Goal: Use online tool/utility: Utilize a website feature to perform a specific function

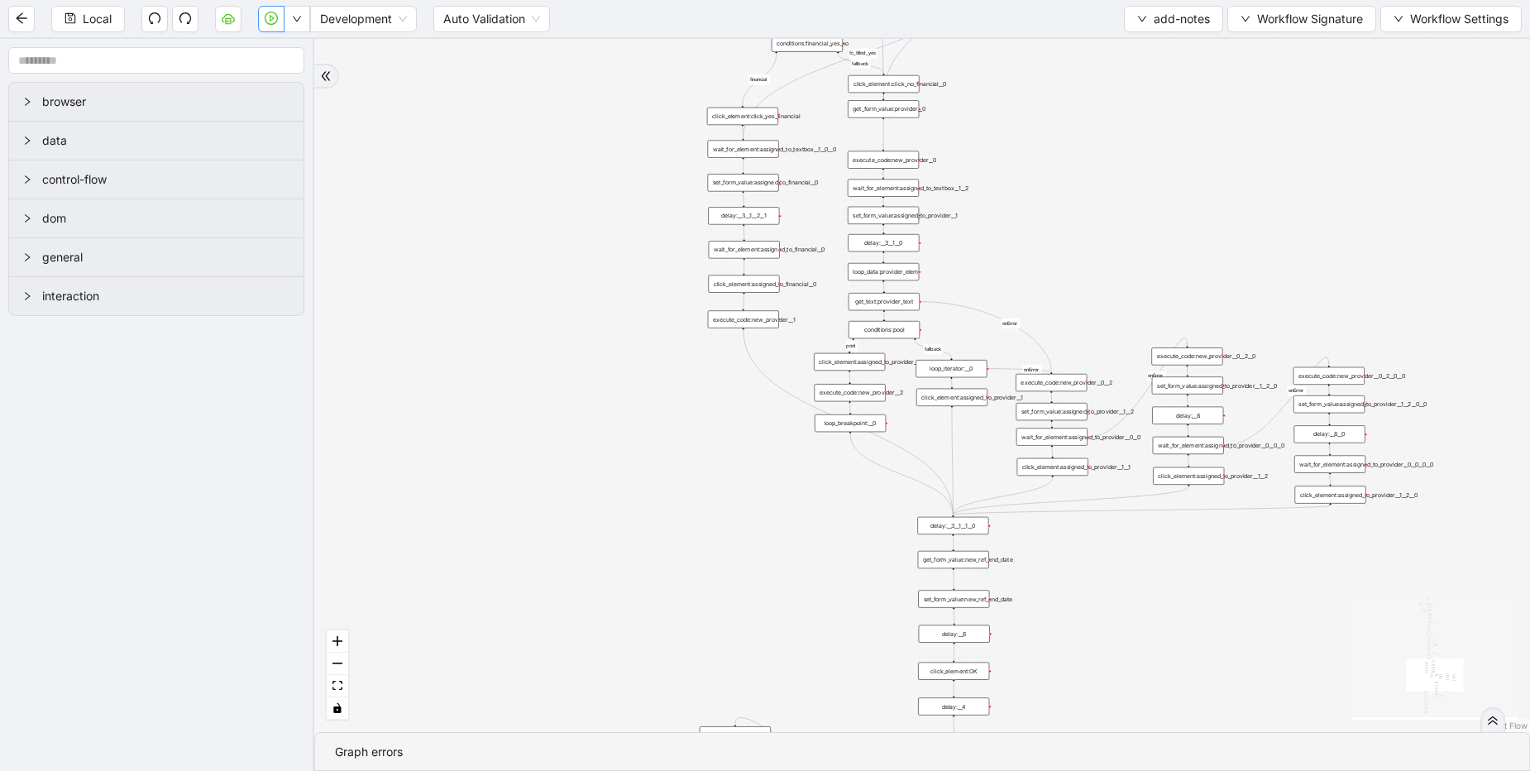
click at [271, 12] on icon "play-circle" at bounding box center [271, 18] width 13 height 13
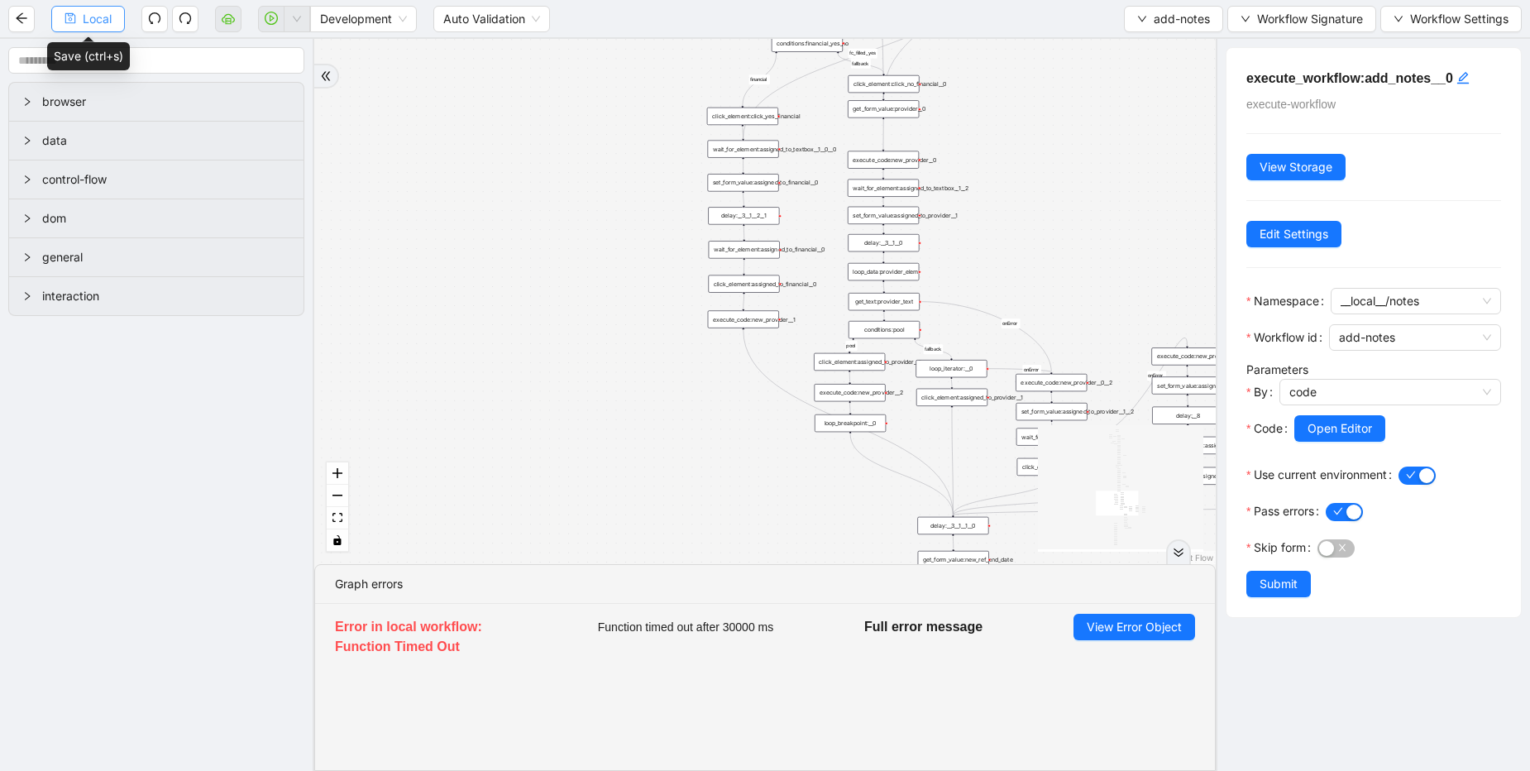
click at [69, 12] on icon "save" at bounding box center [71, 18] width 12 height 12
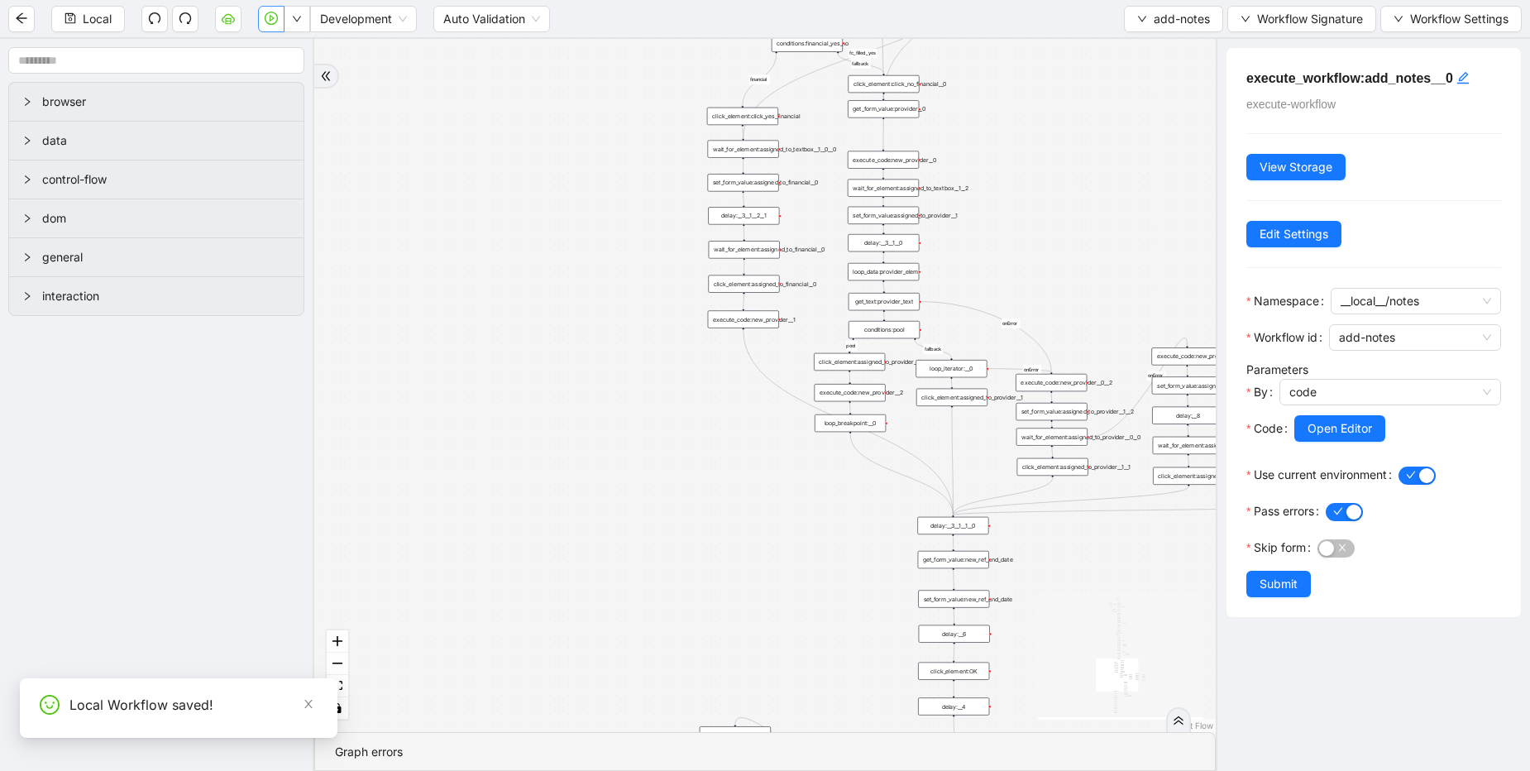
click at [275, 17] on icon "play-circle" at bounding box center [271, 18] width 13 height 13
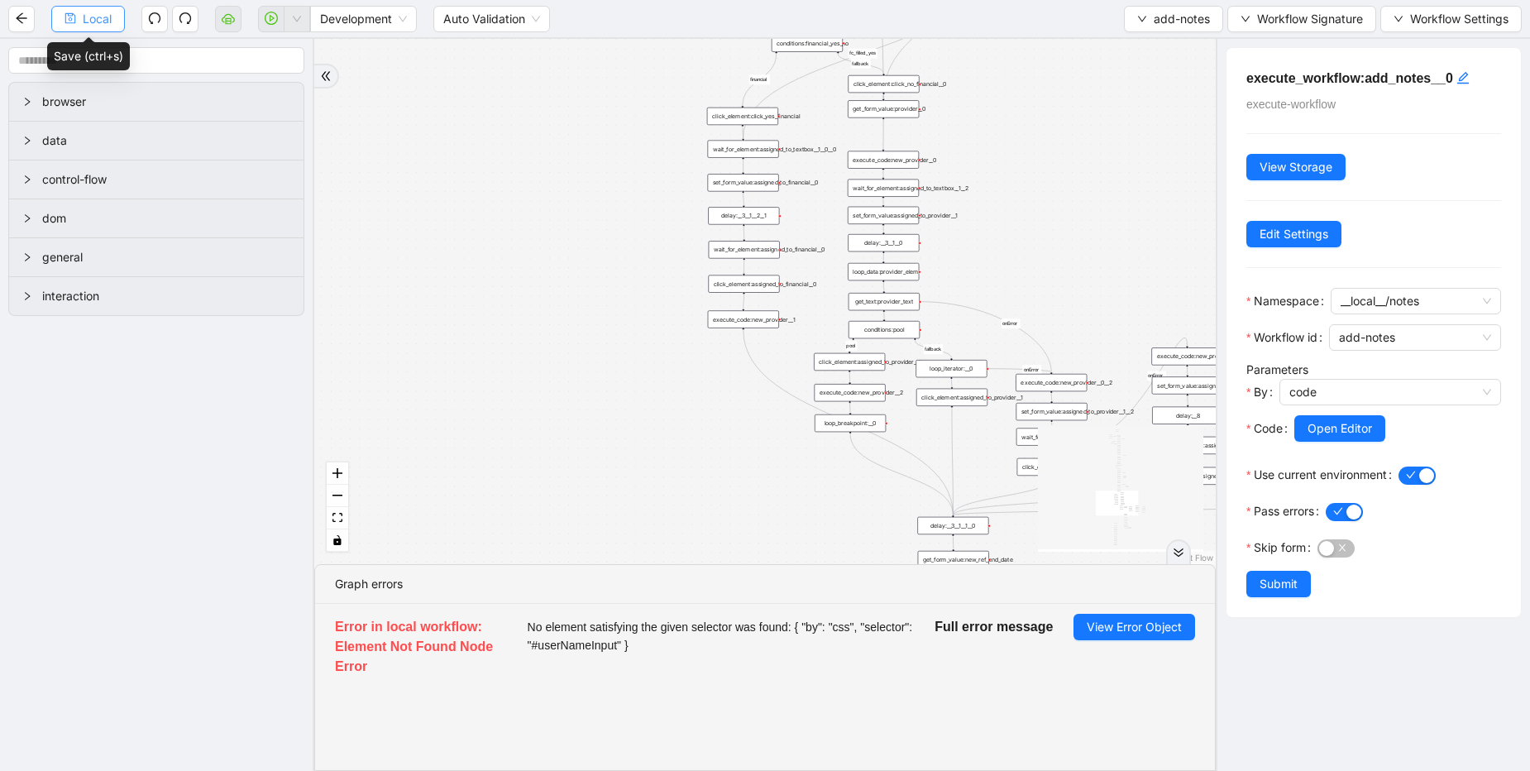
click at [75, 26] on button "Local" at bounding box center [88, 19] width 74 height 26
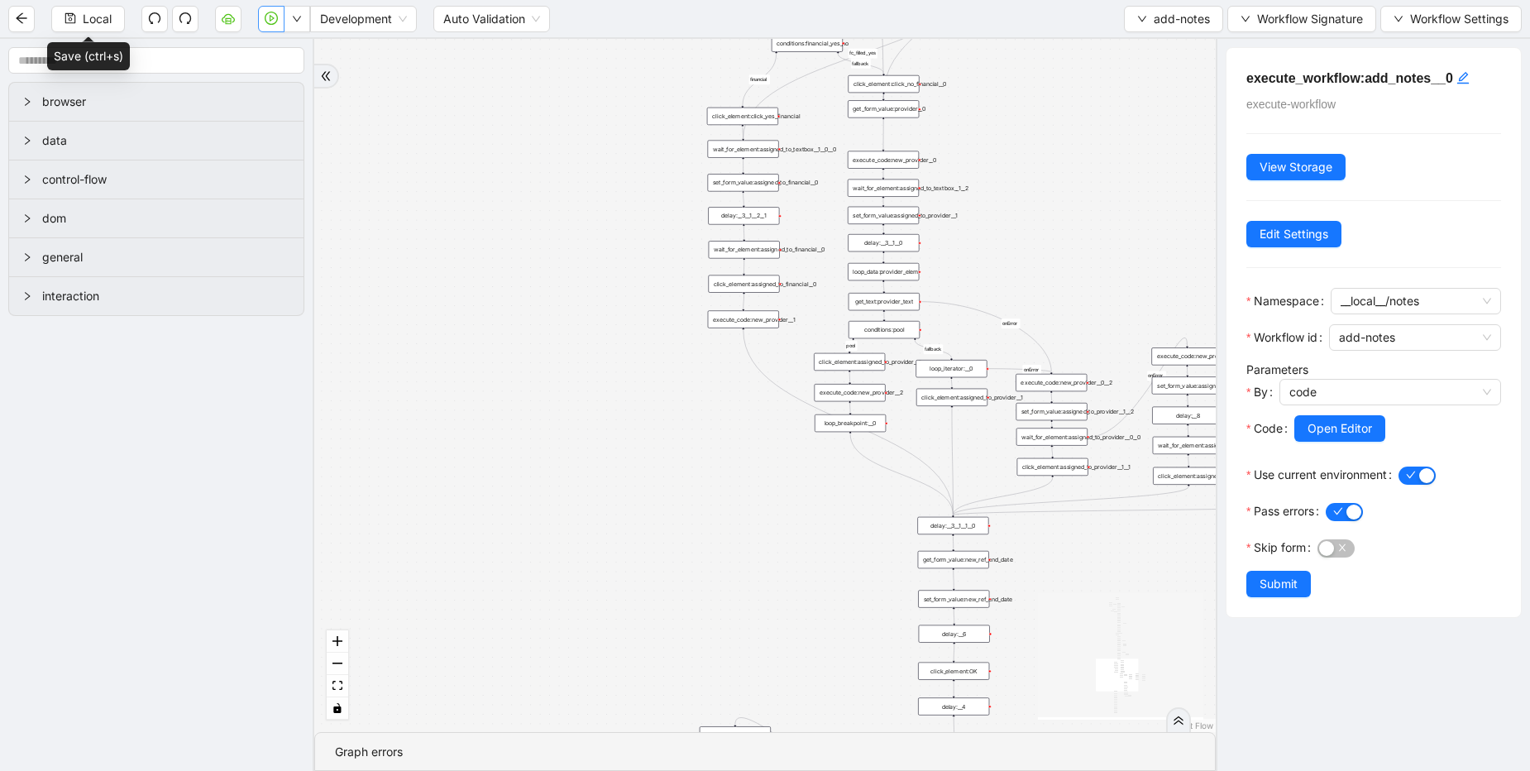
click at [275, 18] on icon "play-circle" at bounding box center [271, 18] width 13 height 13
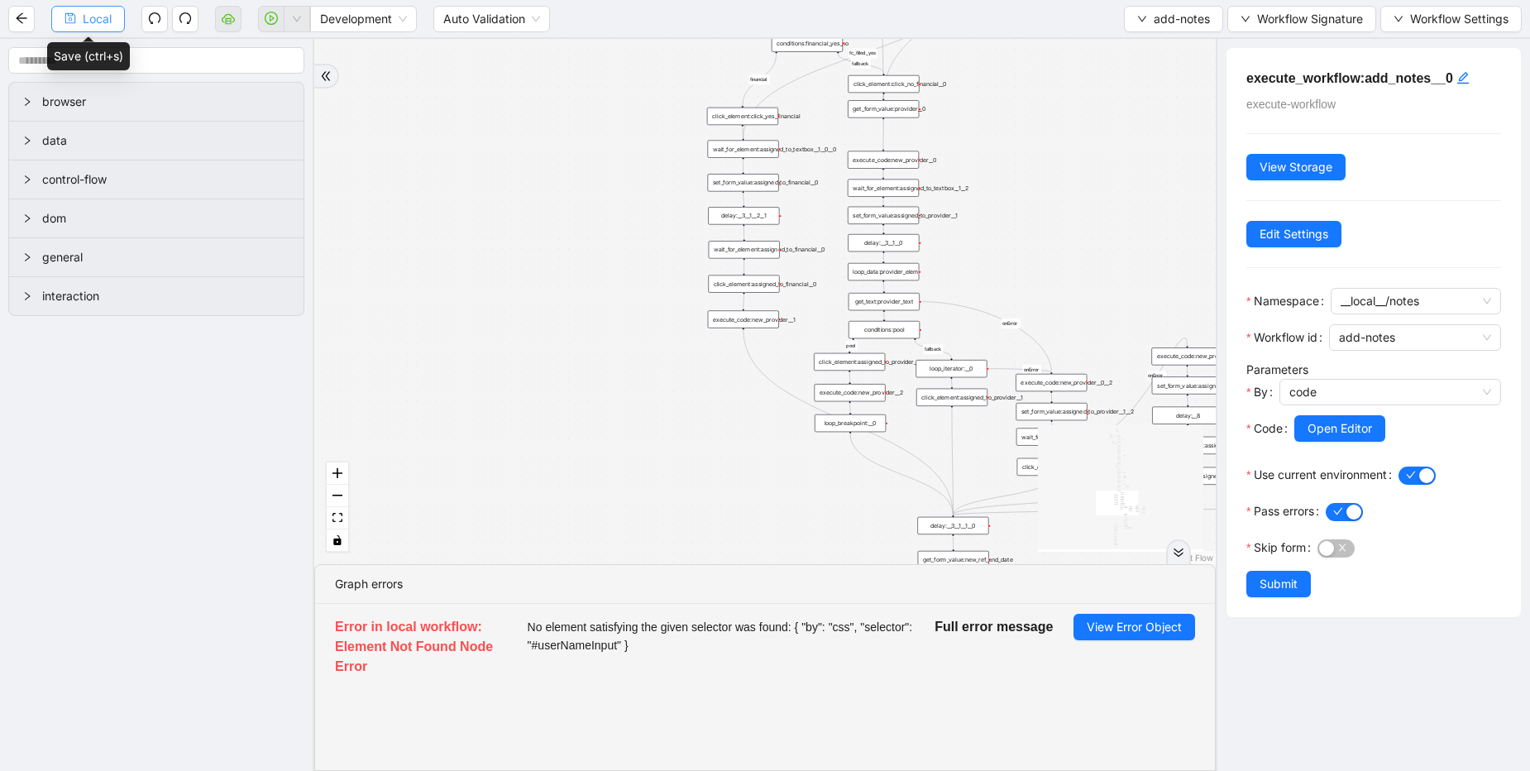
click at [95, 22] on span "Local" at bounding box center [97, 19] width 29 height 18
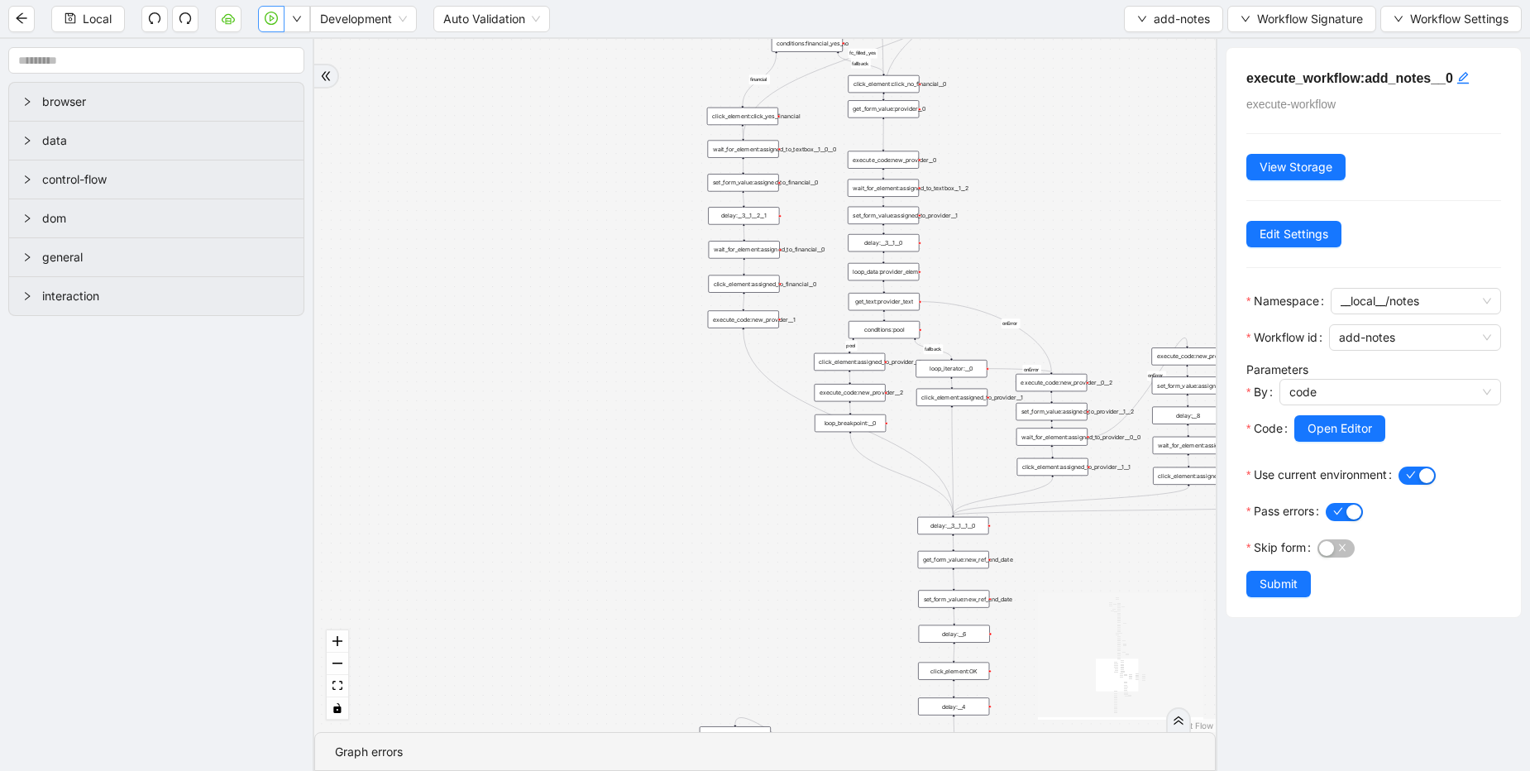
click at [274, 21] on icon "play-circle" at bounding box center [271, 18] width 13 height 13
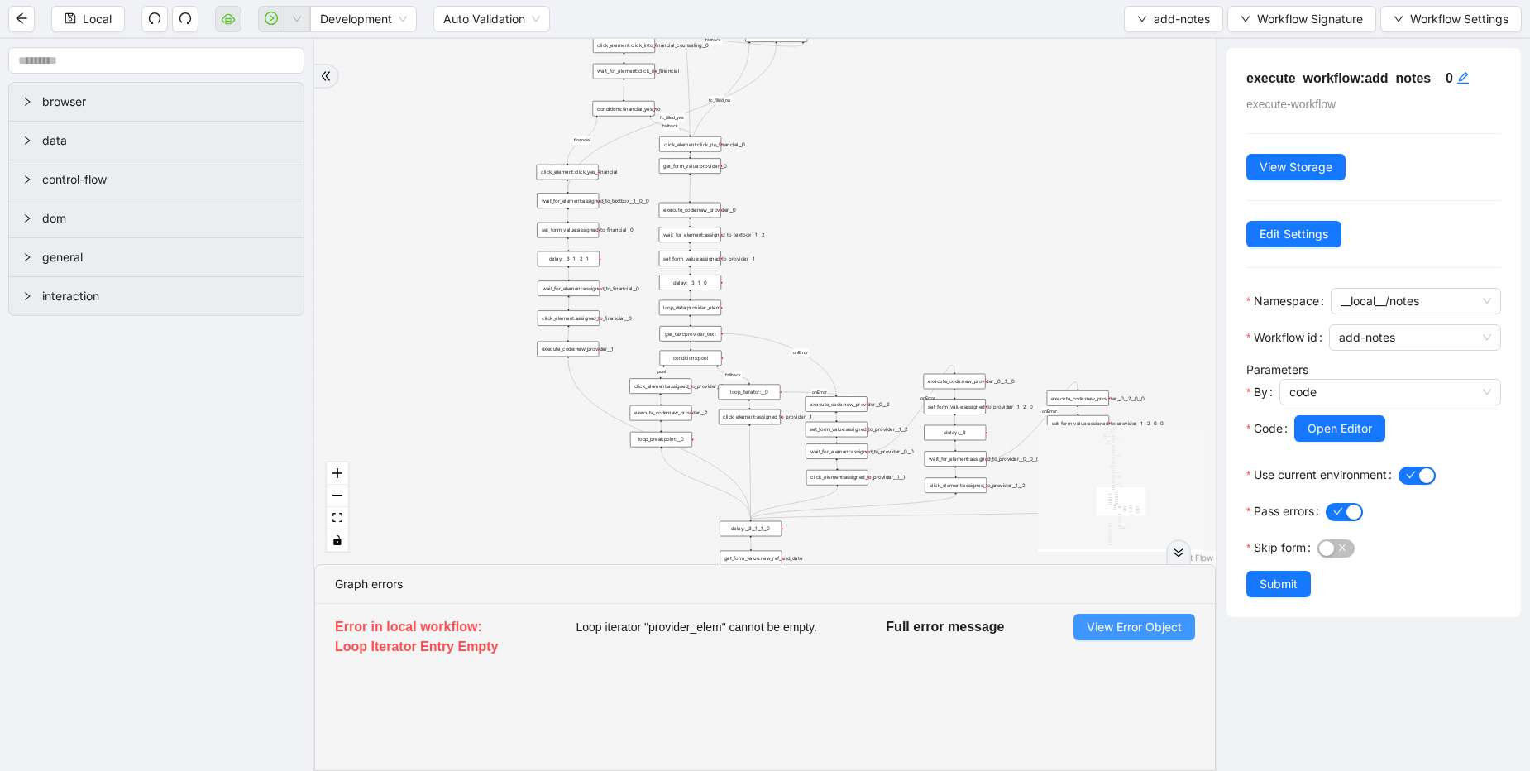
click at [1140, 638] on button "View Error Object" at bounding box center [1135, 627] width 122 height 26
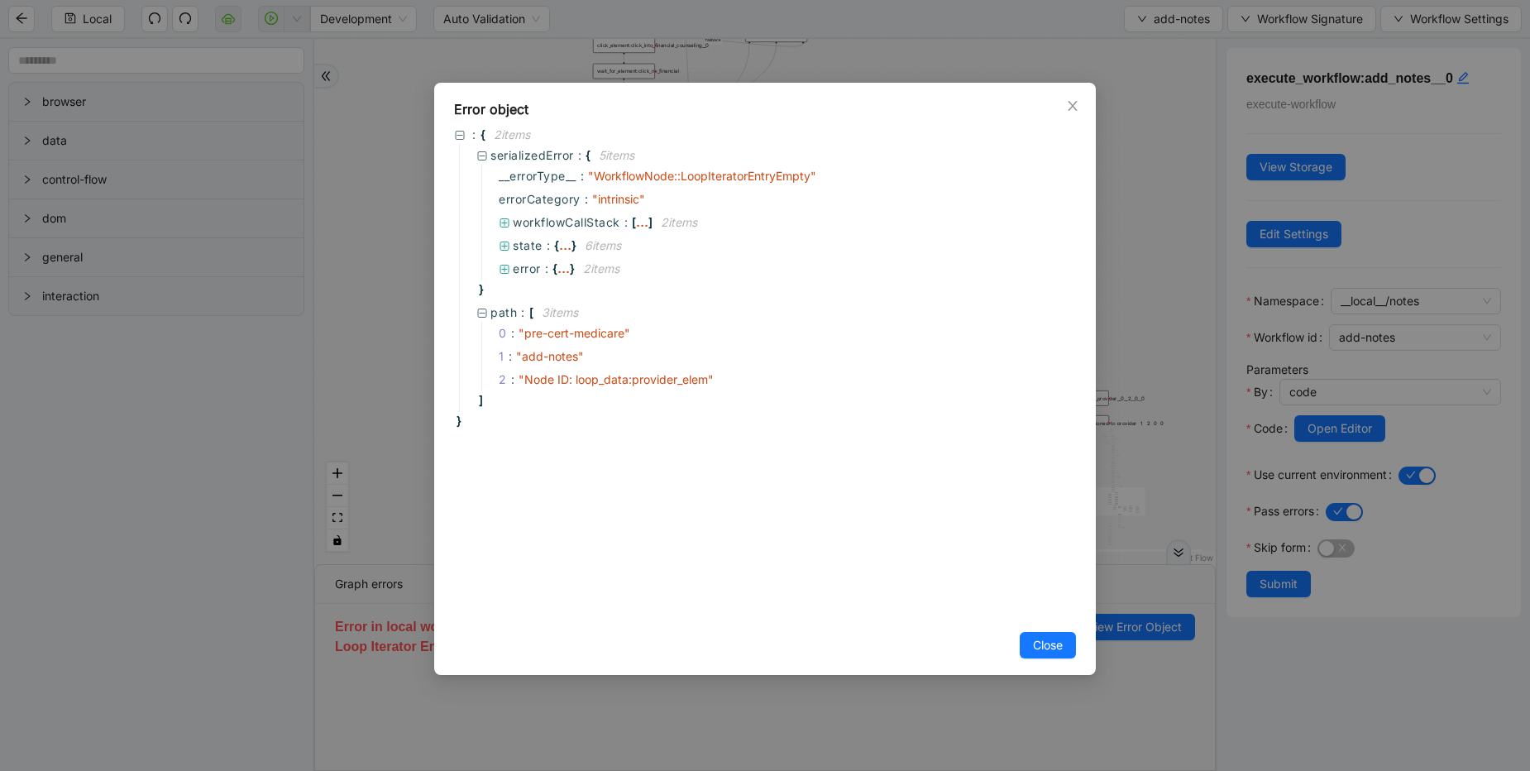
click at [1131, 280] on div "Error object : { 2 item s serializedError : { 5 item s __errorType__ : " Workfl…" at bounding box center [765, 385] width 1530 height 771
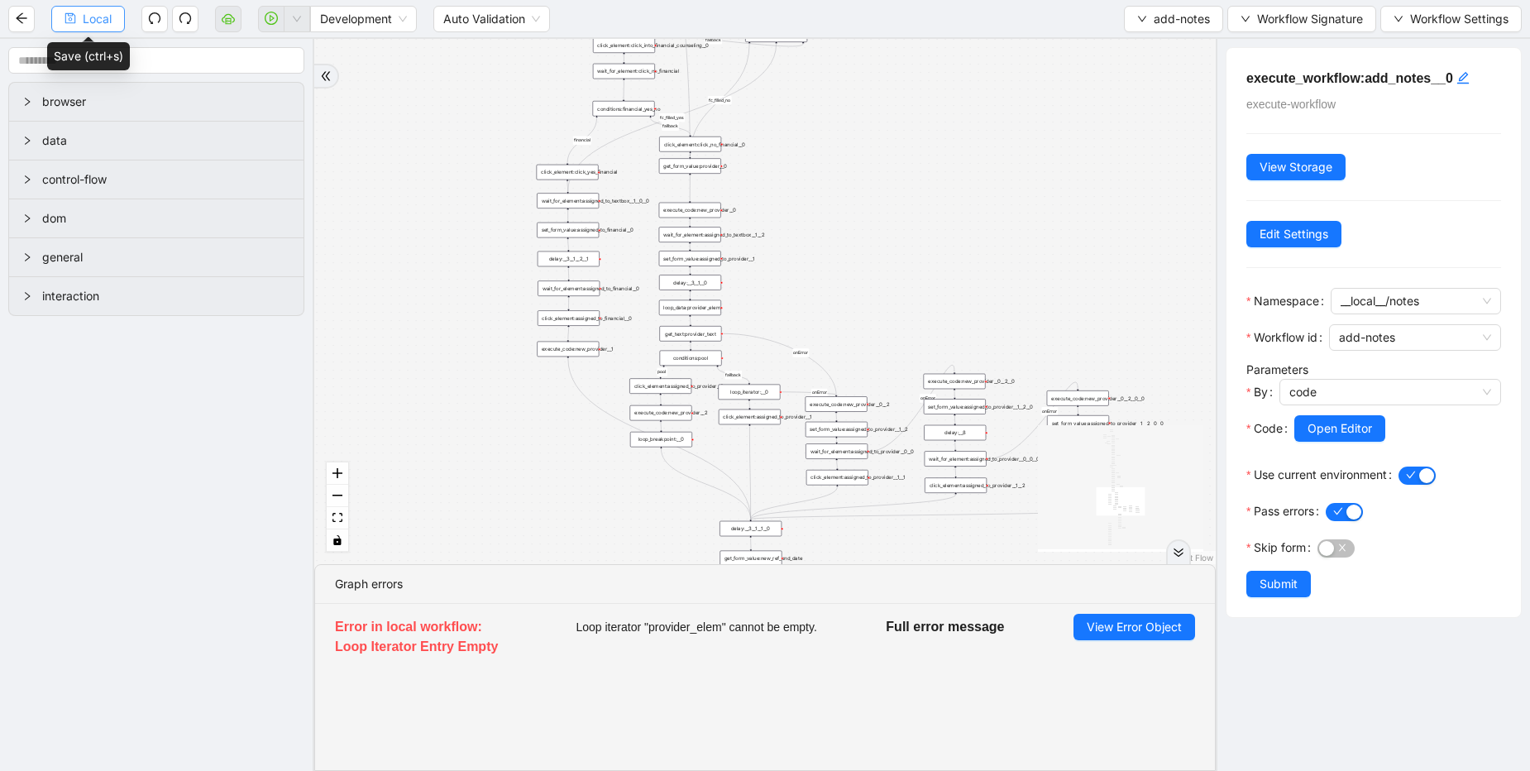
click at [107, 19] on span "Local" at bounding box center [97, 19] width 29 height 18
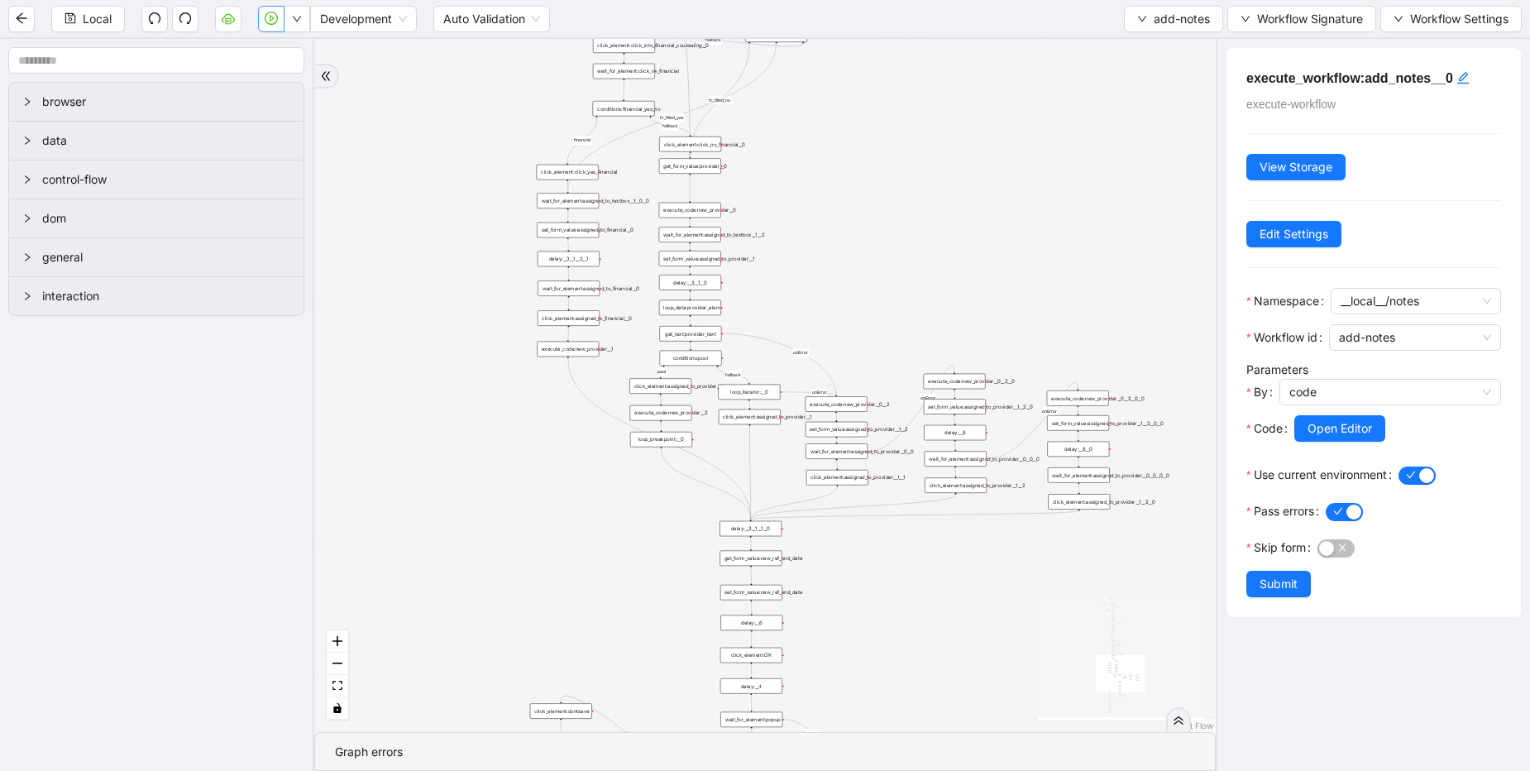
click at [271, 25] on icon "play-circle" at bounding box center [271, 18] width 13 height 13
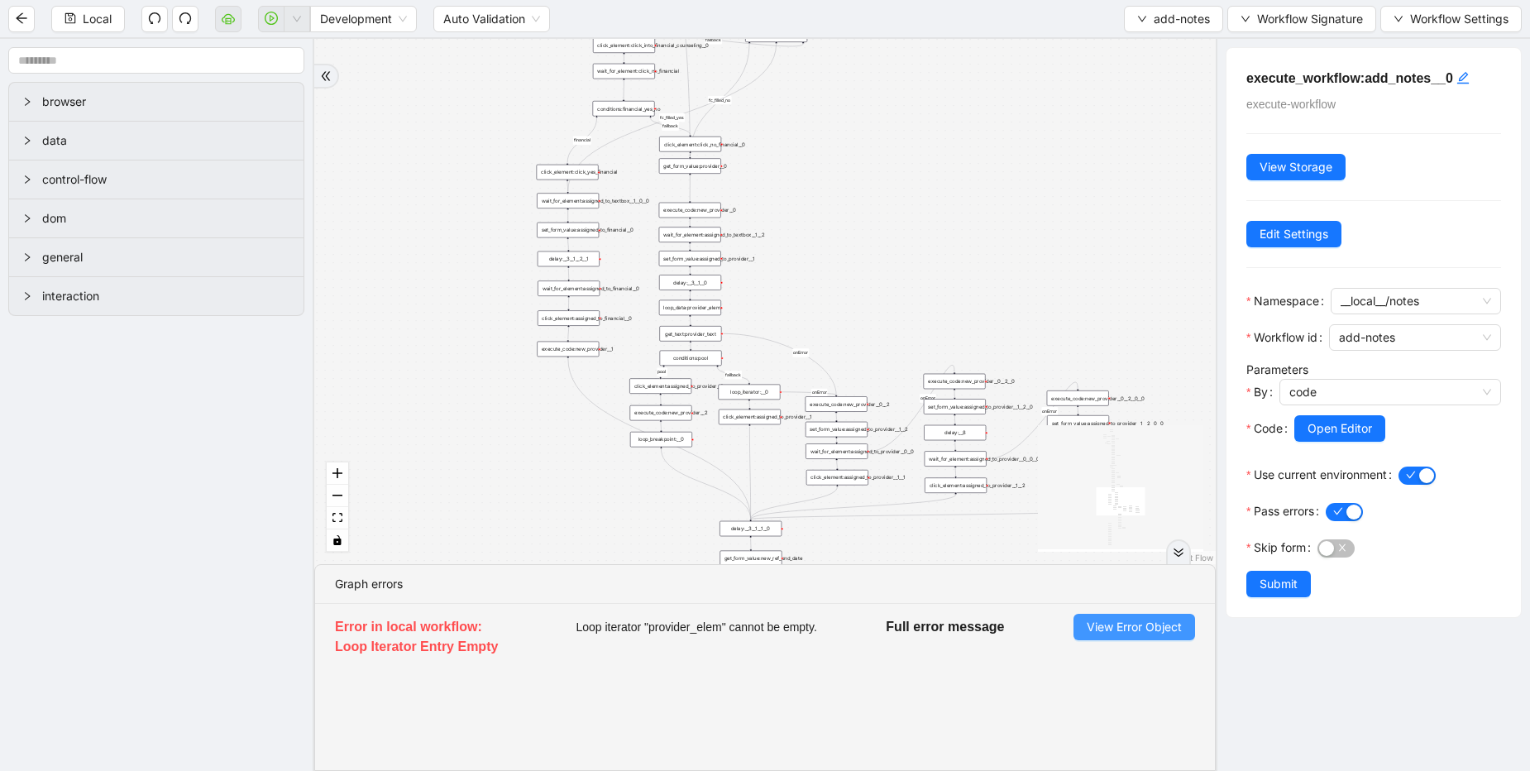
click at [1132, 624] on span "View Error Object" at bounding box center [1134, 627] width 95 height 18
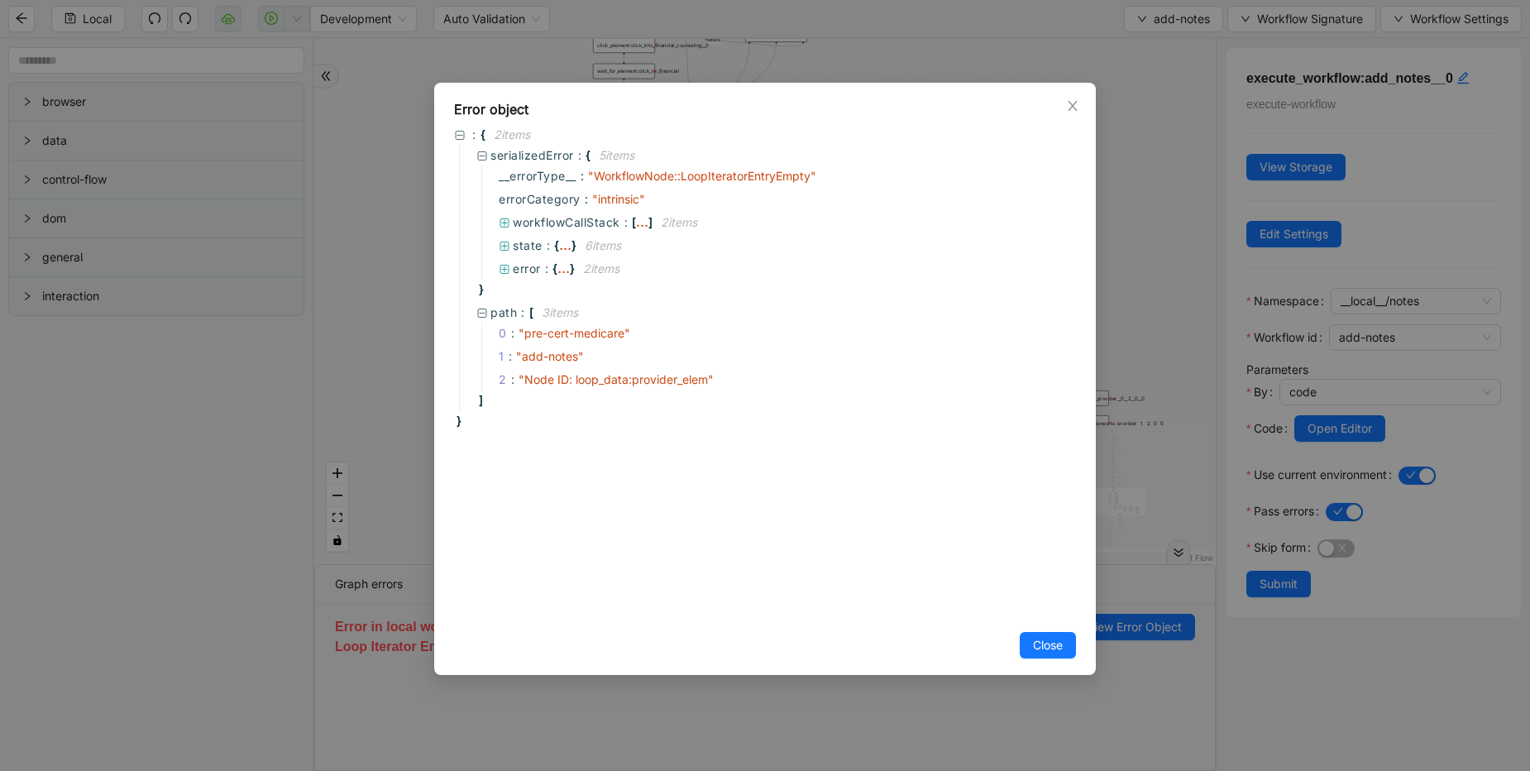
click at [1145, 253] on div "Error object : { 2 item s serializedError : { 5 item s __errorType__ : " Workfl…" at bounding box center [765, 385] width 1530 height 771
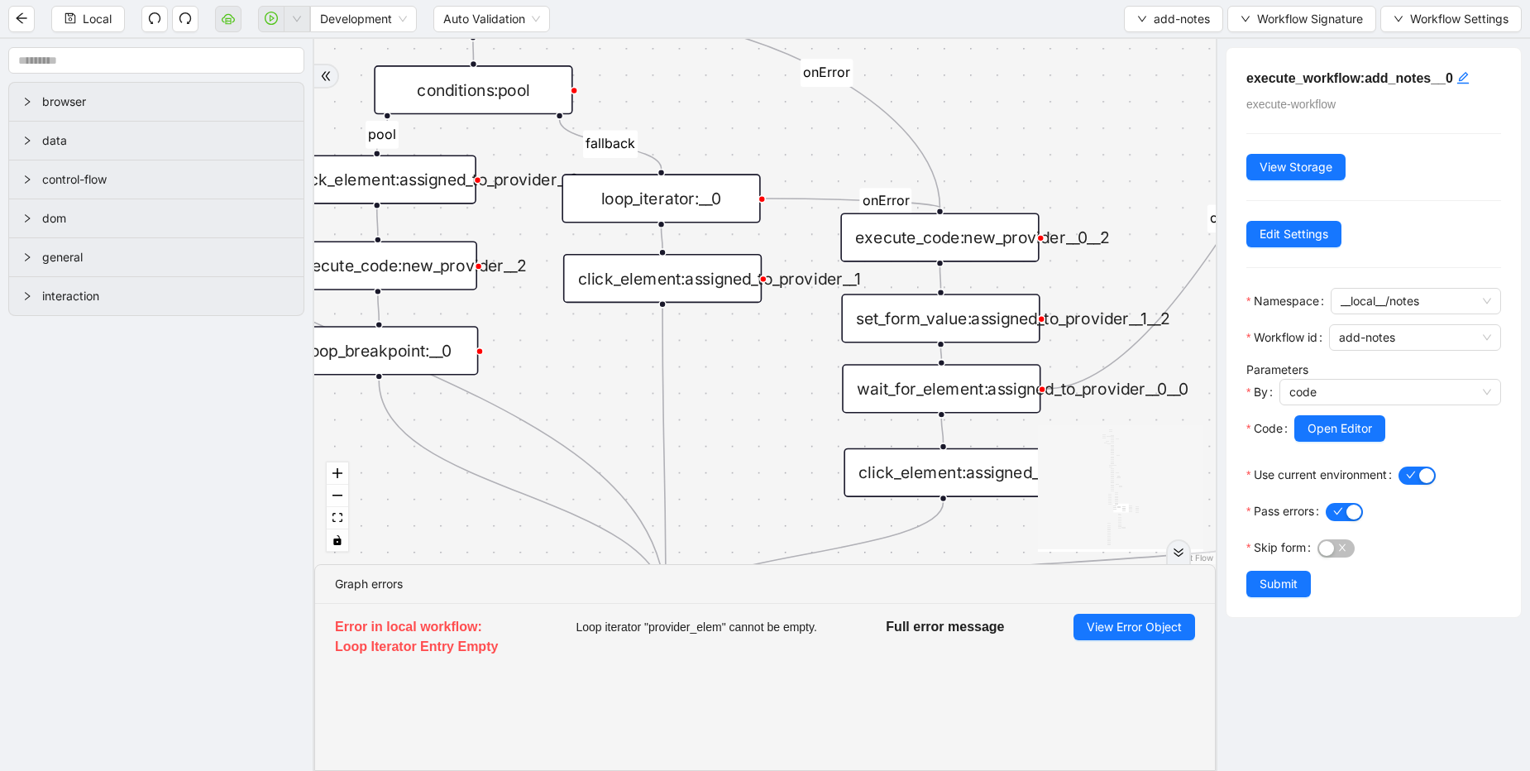
click at [714, 195] on div "loop_iterator:__0" at bounding box center [661, 198] width 199 height 49
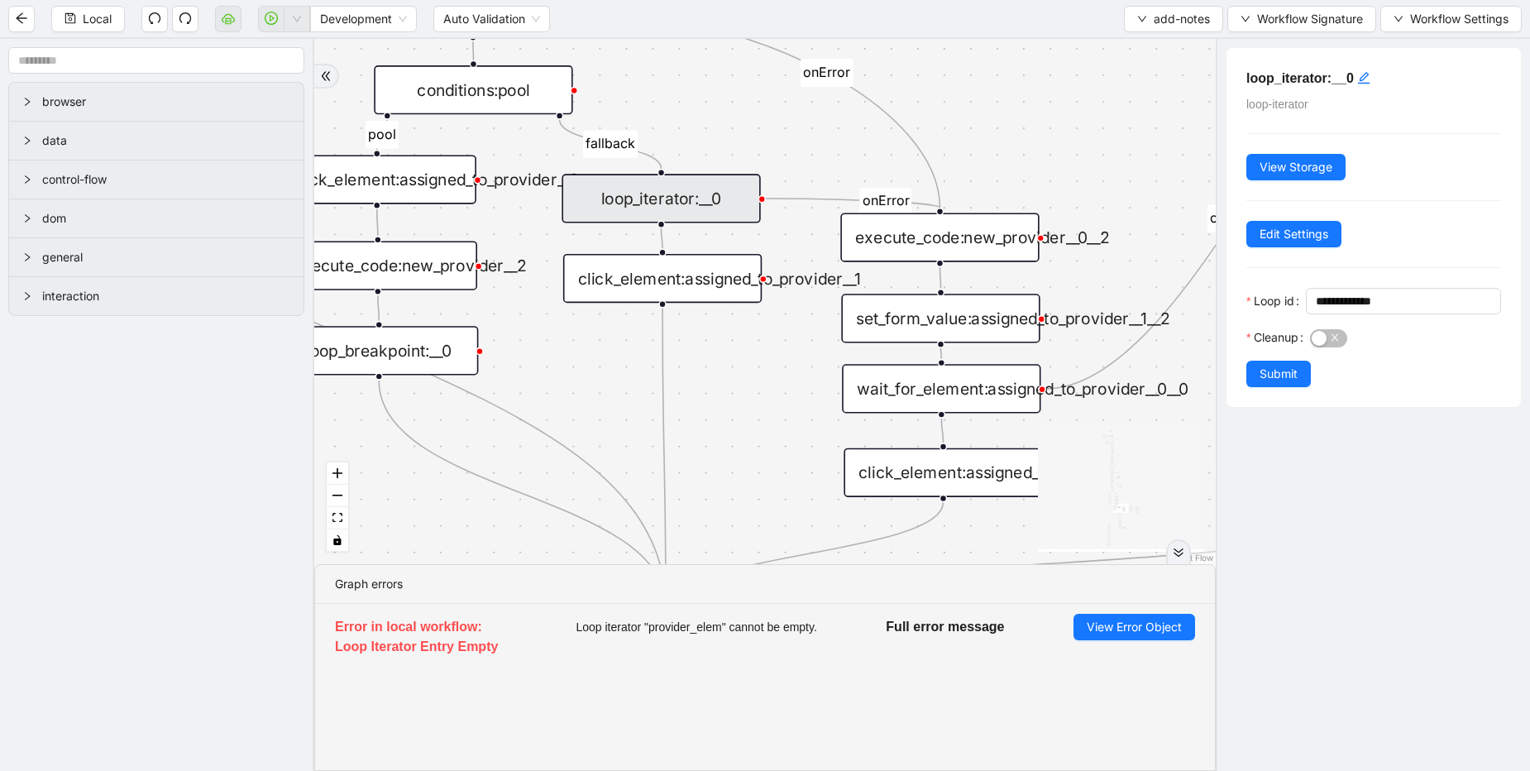
click at [1118, 640] on li "Error in local workflow: Loop Iterator Entry Empty Loop iterator "provider_elem…" at bounding box center [765, 638] width 900 height 69
click at [1124, 630] on span "View Error Object" at bounding box center [1134, 627] width 95 height 18
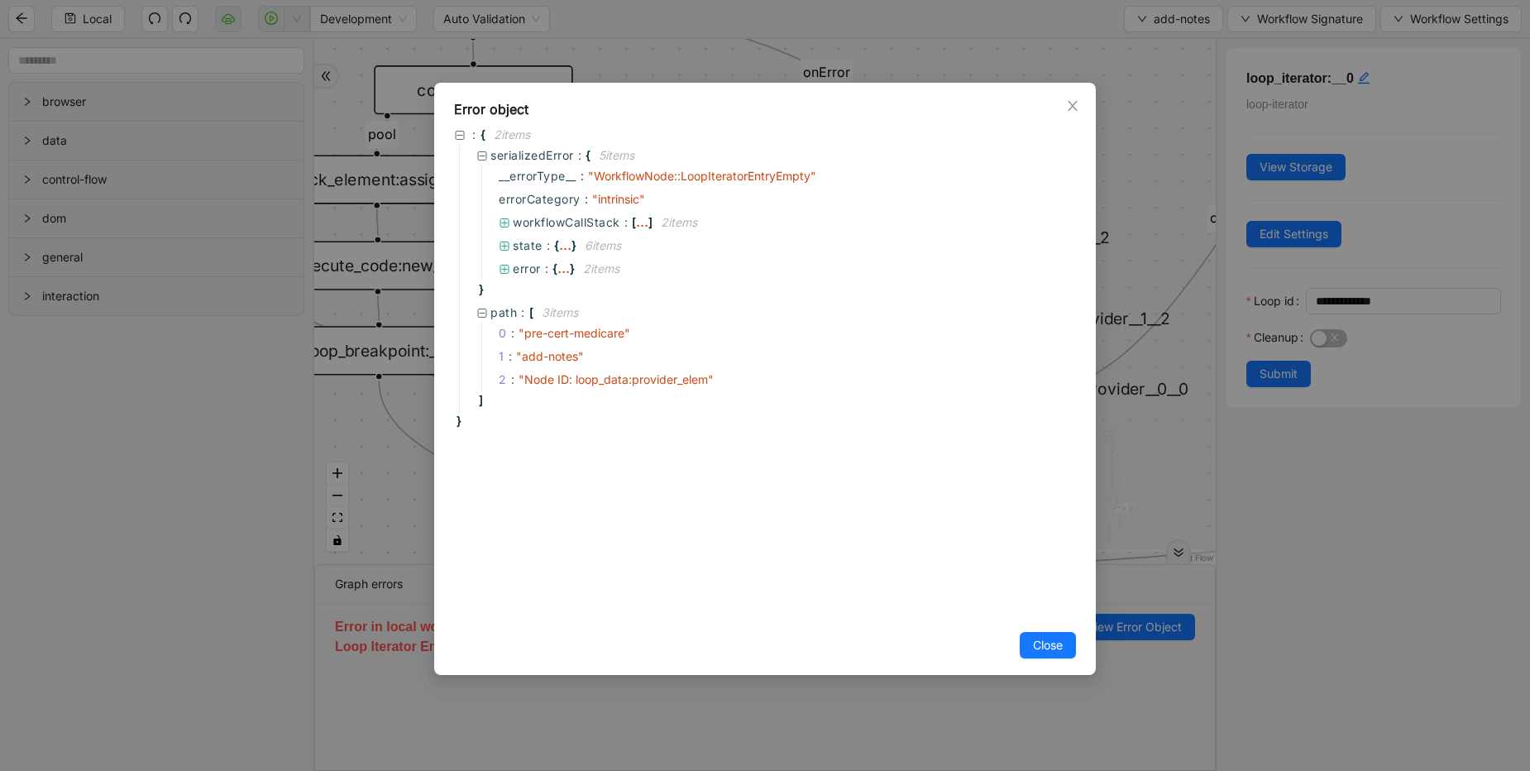
click at [1142, 158] on div "Error object : { 2 item s serializedError : { 5 item s __errorType__ : " Workfl…" at bounding box center [765, 385] width 1530 height 771
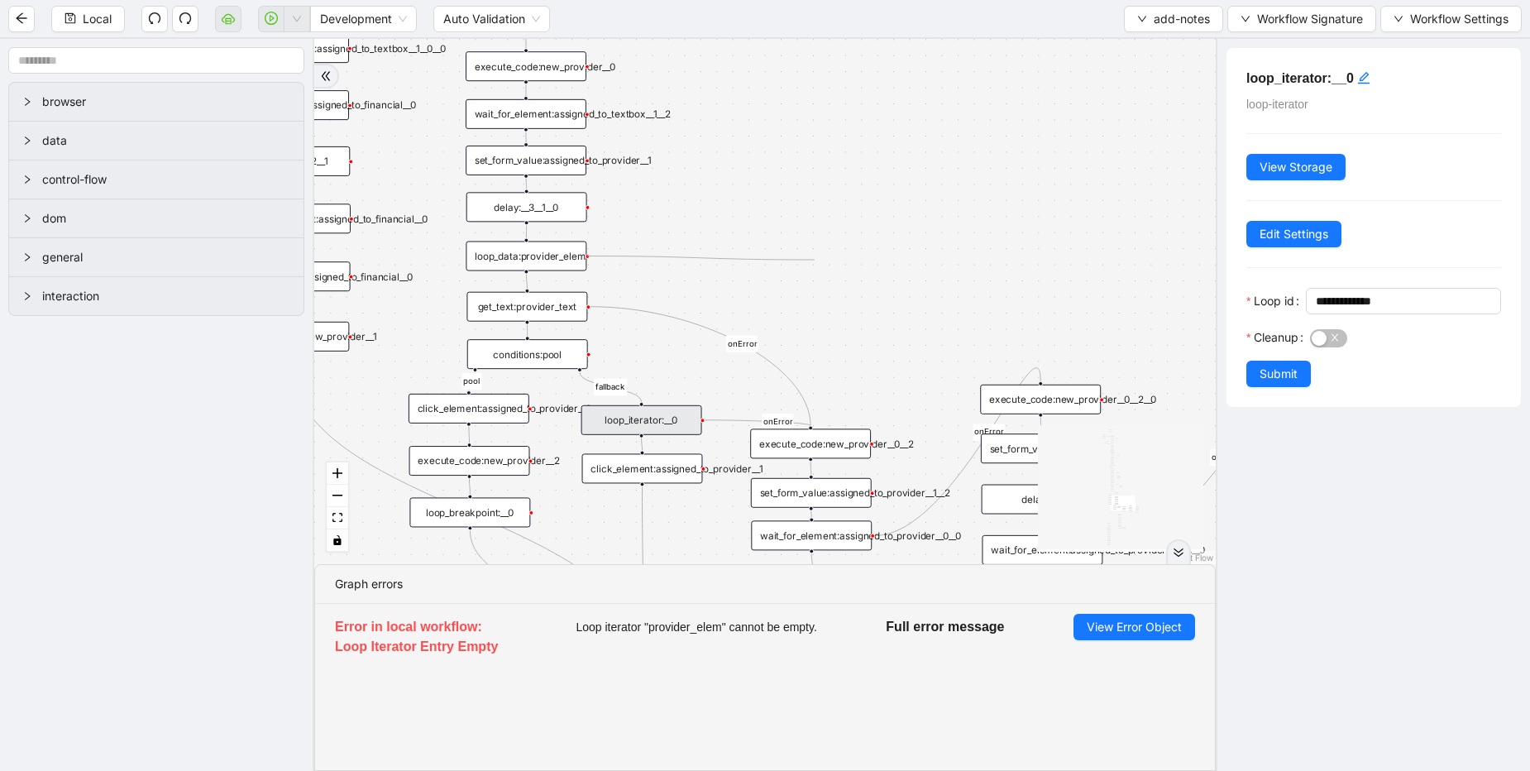
drag, startPoint x: 585, startPoint y: 254, endPoint x: 815, endPoint y: 260, distance: 230.1
click at [815, 260] on div "financial fallback pool fallback fallback matches fallback ThreeForOrthovisc fa…" at bounding box center [765, 301] width 902 height 525
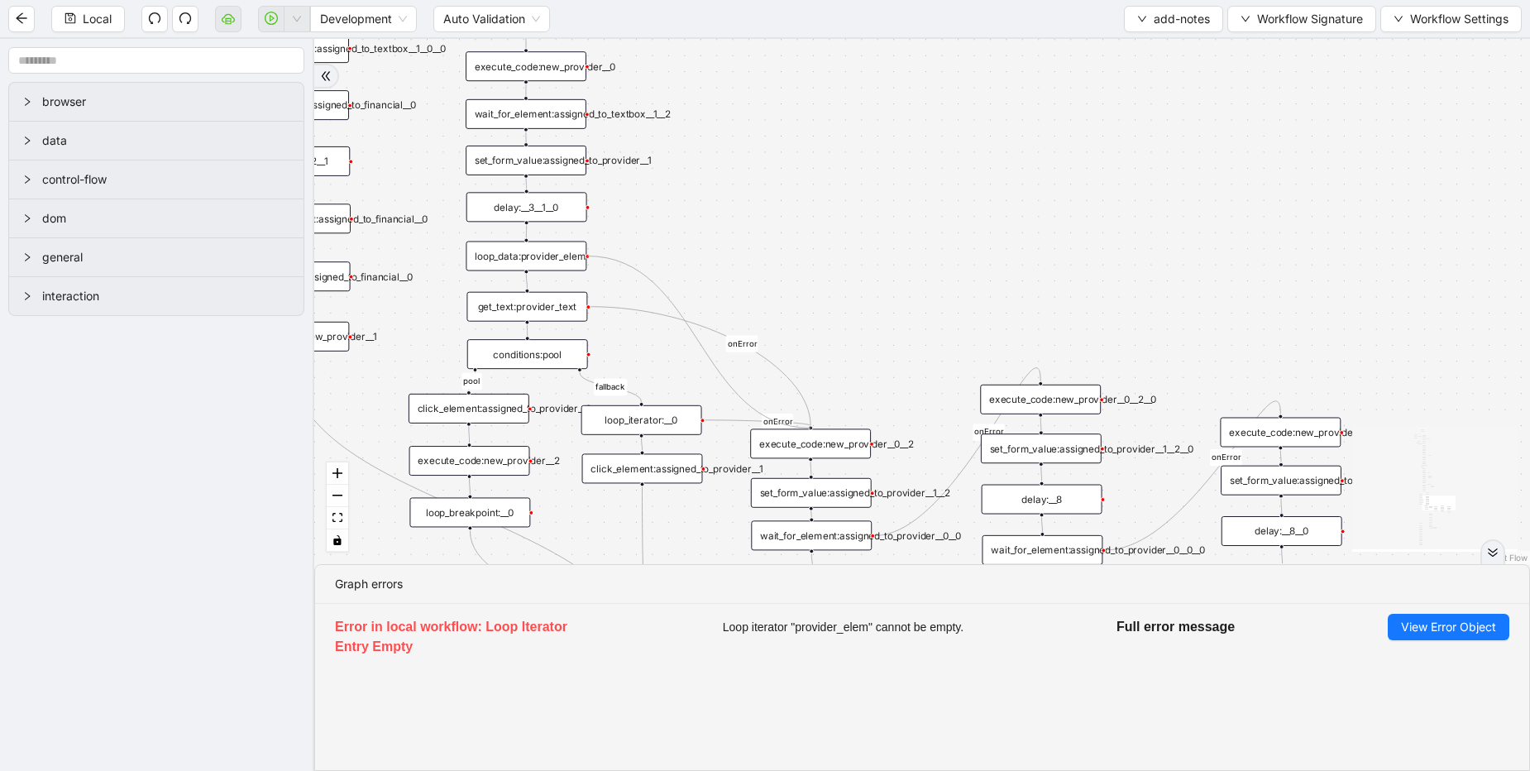
drag, startPoint x: 589, startPoint y: 254, endPoint x: 808, endPoint y: 426, distance: 278.7
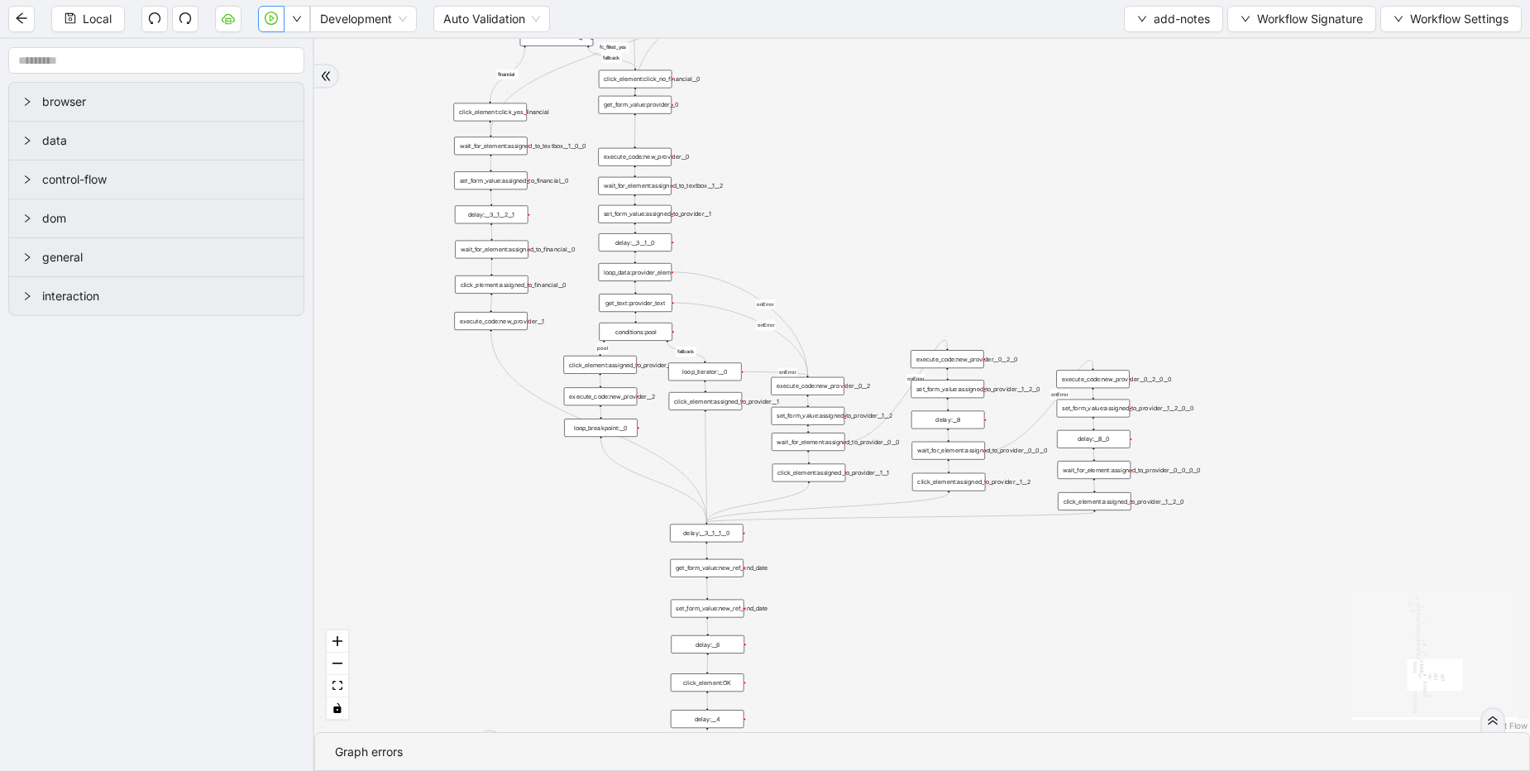
click at [271, 23] on icon "play-circle" at bounding box center [271, 18] width 13 height 13
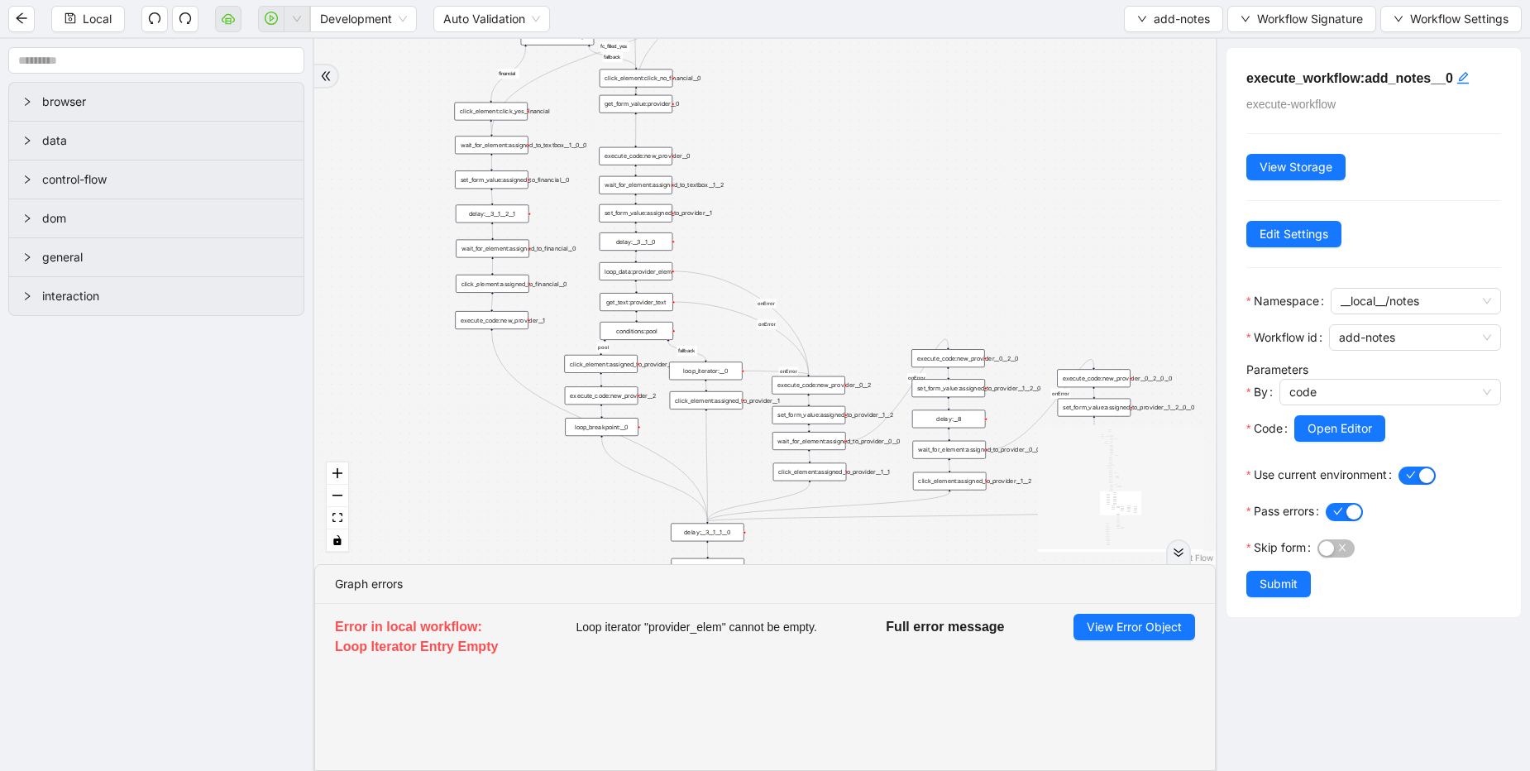
click at [884, 186] on div "financial fallback pool fallback fallback matches fallback ThreeForOrthovisc fa…" at bounding box center [765, 301] width 902 height 525
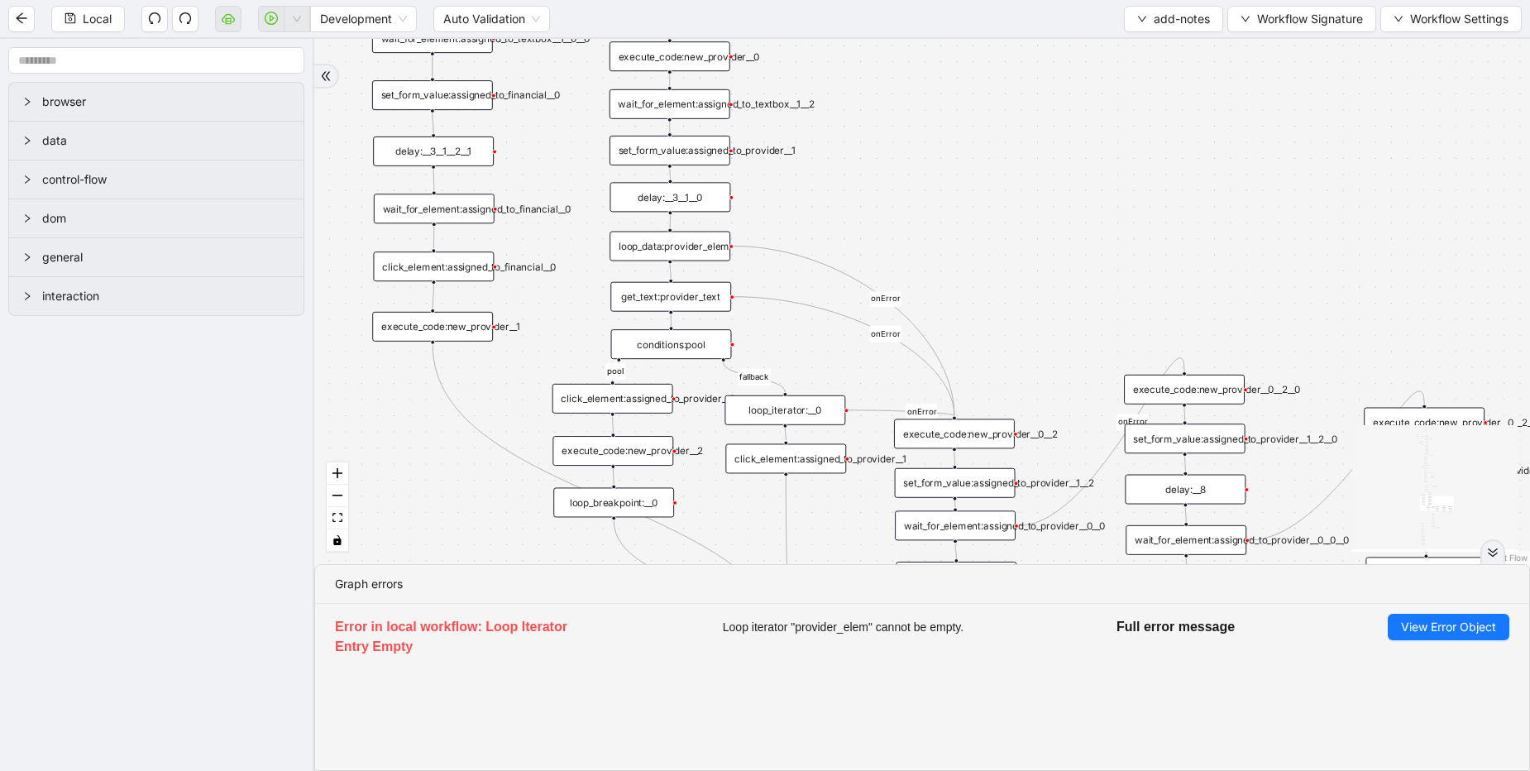
click at [611, 501] on div "loop_breakpoint:__0" at bounding box center [613, 502] width 121 height 30
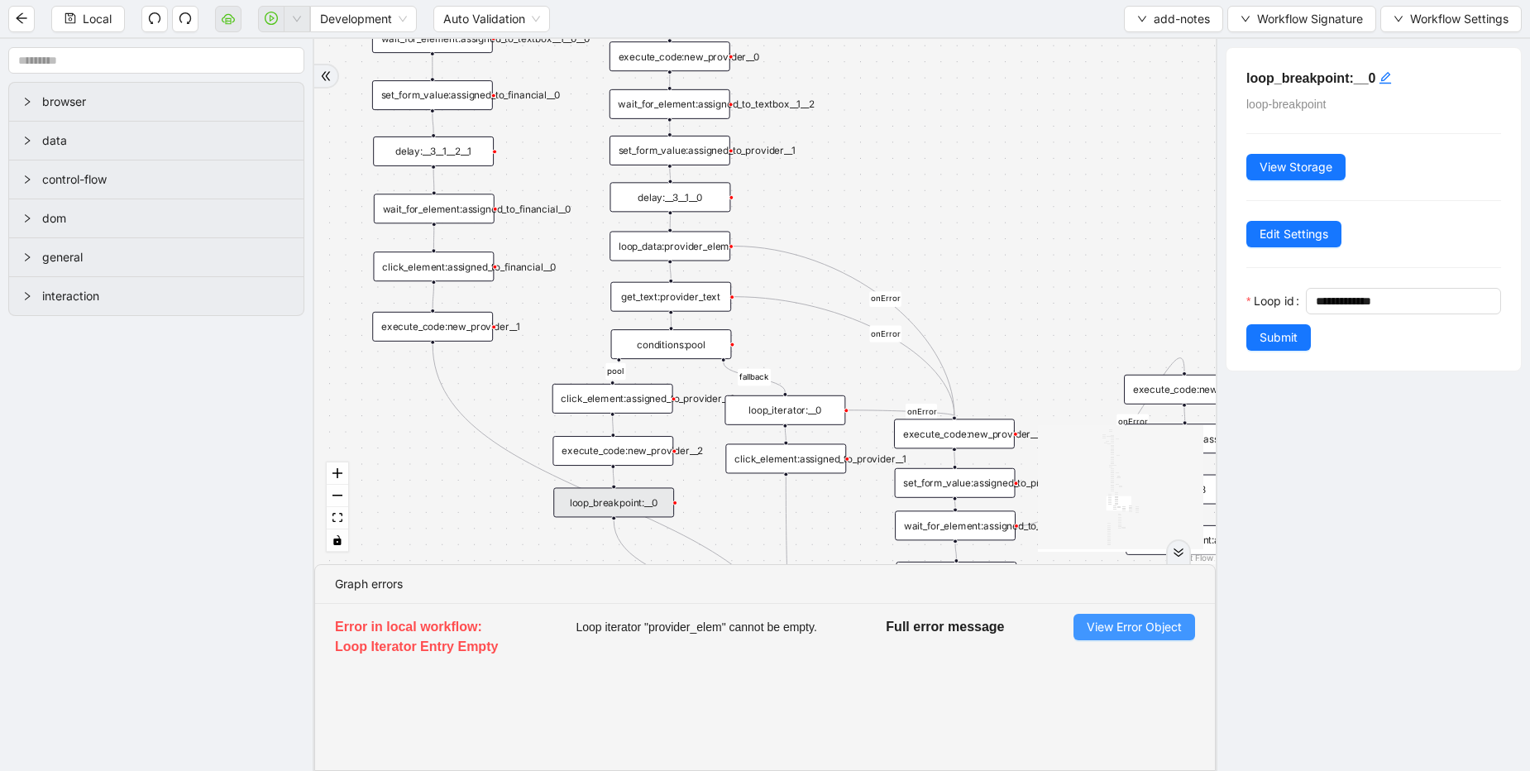
click at [1157, 630] on span "View Error Object" at bounding box center [1134, 627] width 95 height 18
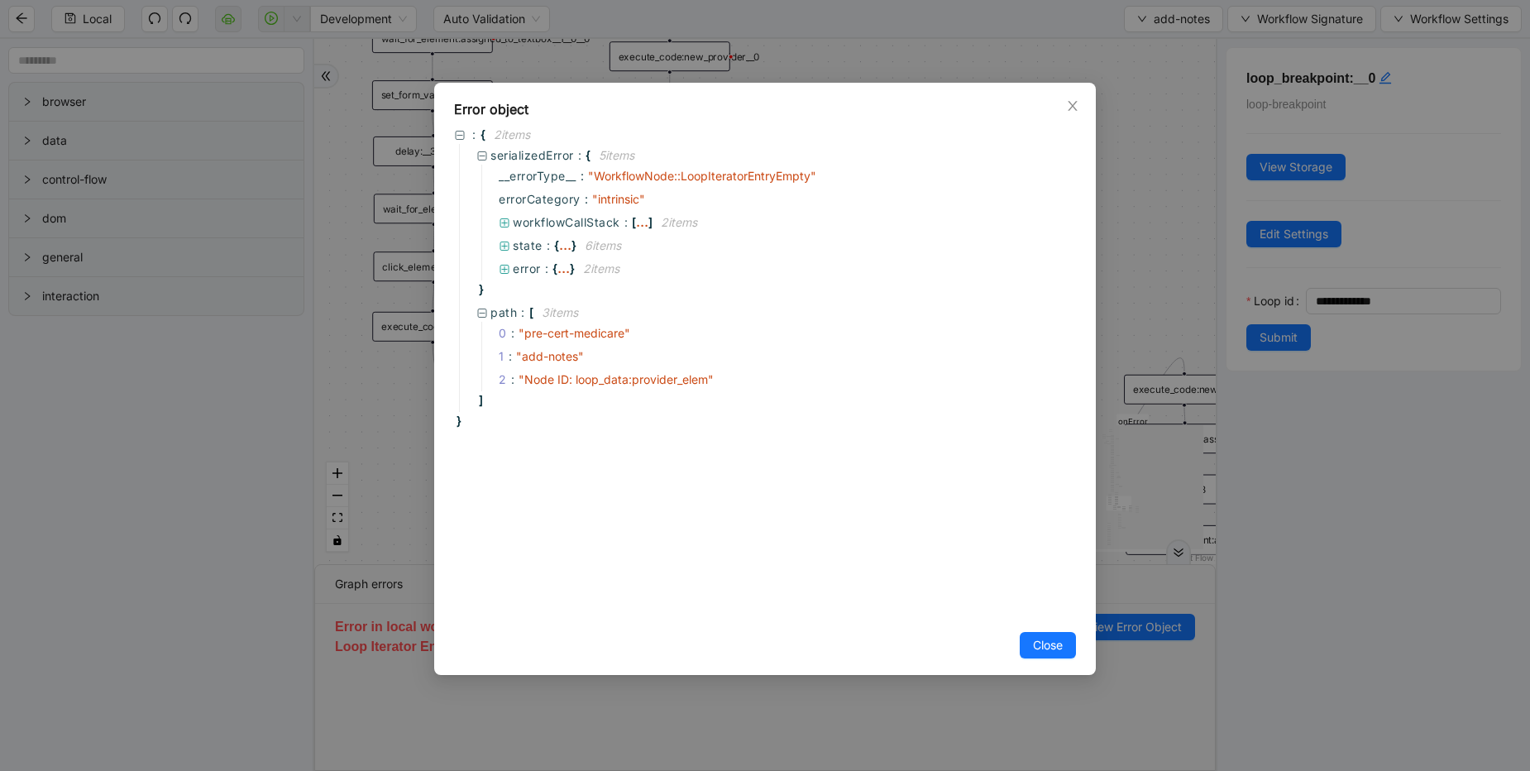
click at [1113, 260] on div "Error object : { 2 item s serializedError : { 5 item s __errorType__ : " Workfl…" at bounding box center [765, 385] width 1530 height 771
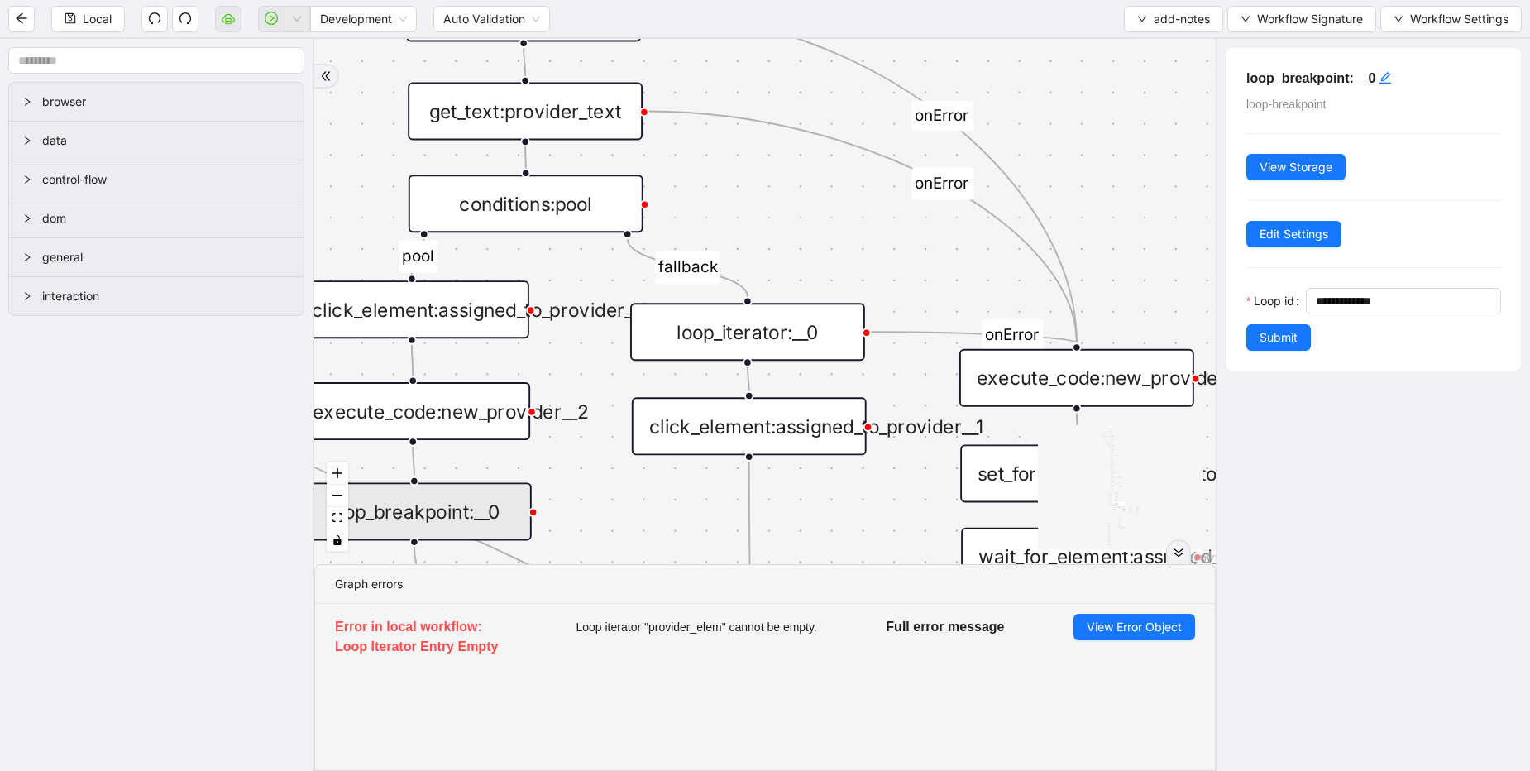
click at [913, 332] on icon "Edge from loop_iterator:__0 to execute_code:new_provider__0__2" at bounding box center [973, 337] width 205 height 11
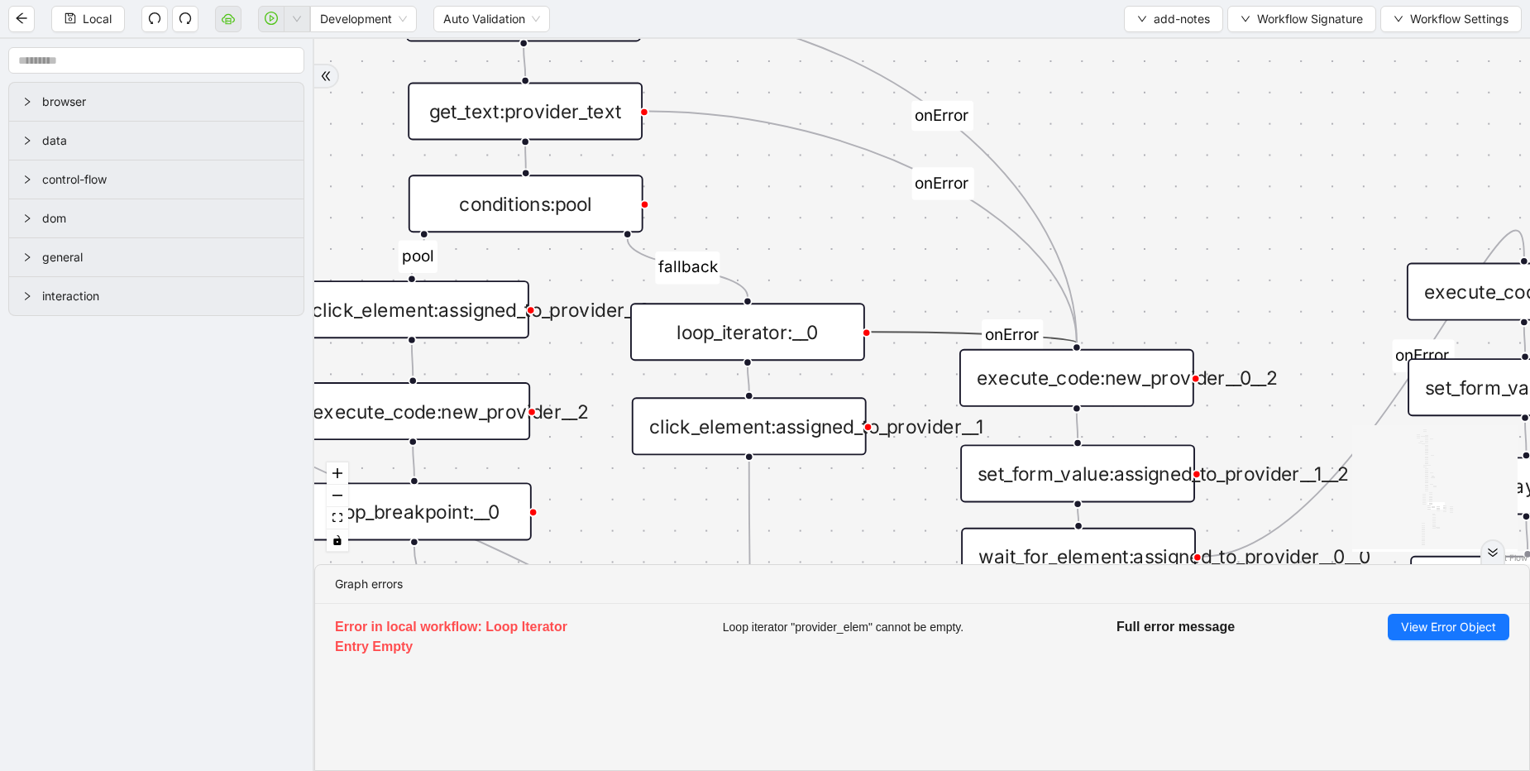
click at [898, 334] on icon "Edge from loop_iterator:__0 to execute_code:new_provider__0__2" at bounding box center [973, 337] width 205 height 11
click at [928, 334] on icon "Edge from loop_iterator:__0 to execute_code:new_provider__0__2" at bounding box center [973, 337] width 205 height 11
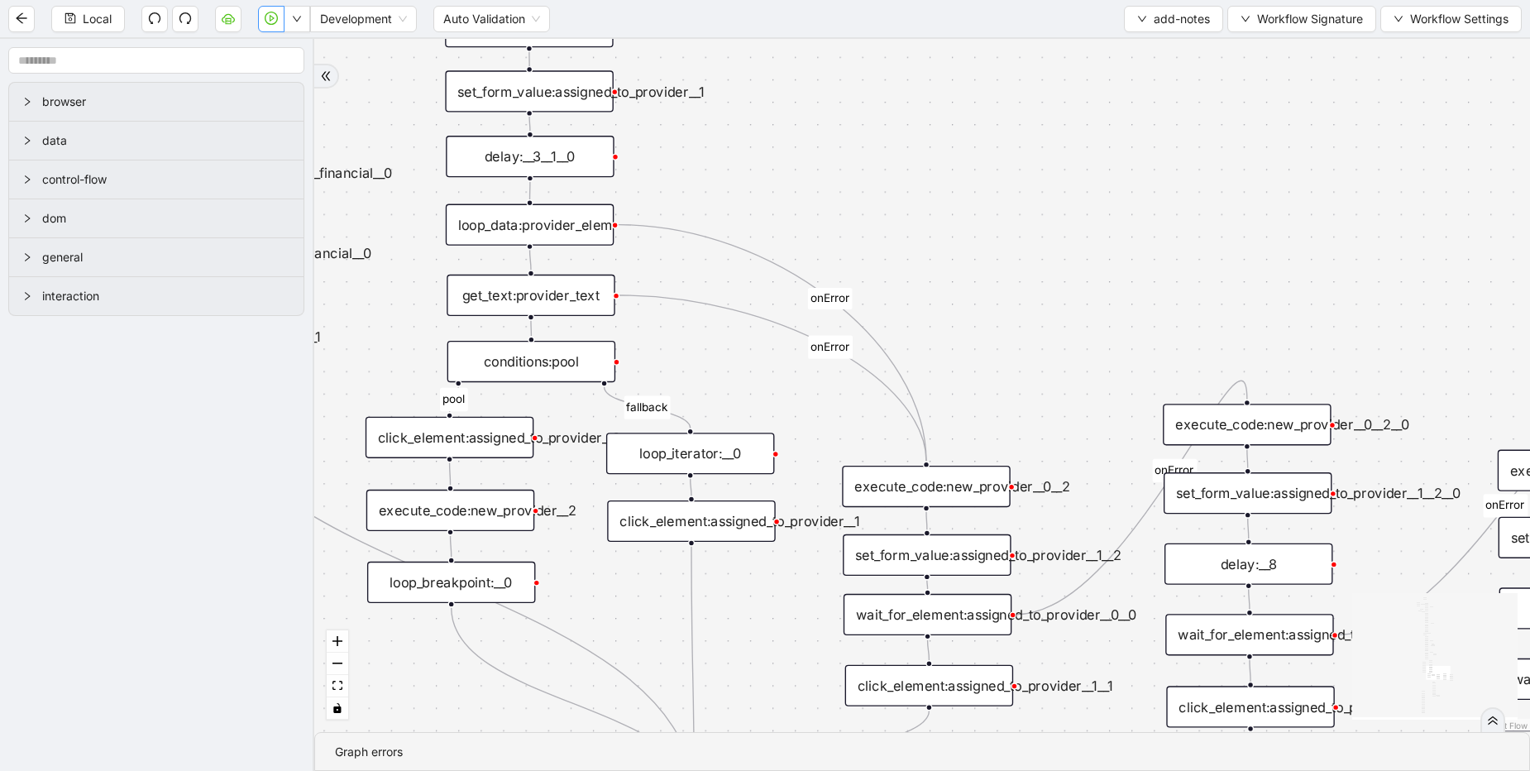
click at [673, 232] on icon "Edge from loop_data:provider_elem to execute_code:new_provider__0__2" at bounding box center [773, 343] width 308 height 237
click at [575, 296] on div "get_text:provider_text" at bounding box center [531, 295] width 168 height 41
click at [578, 302] on div "get_text:provider_text" at bounding box center [531, 295] width 168 height 41
click at [538, 359] on div "conditions:pool" at bounding box center [532, 361] width 168 height 41
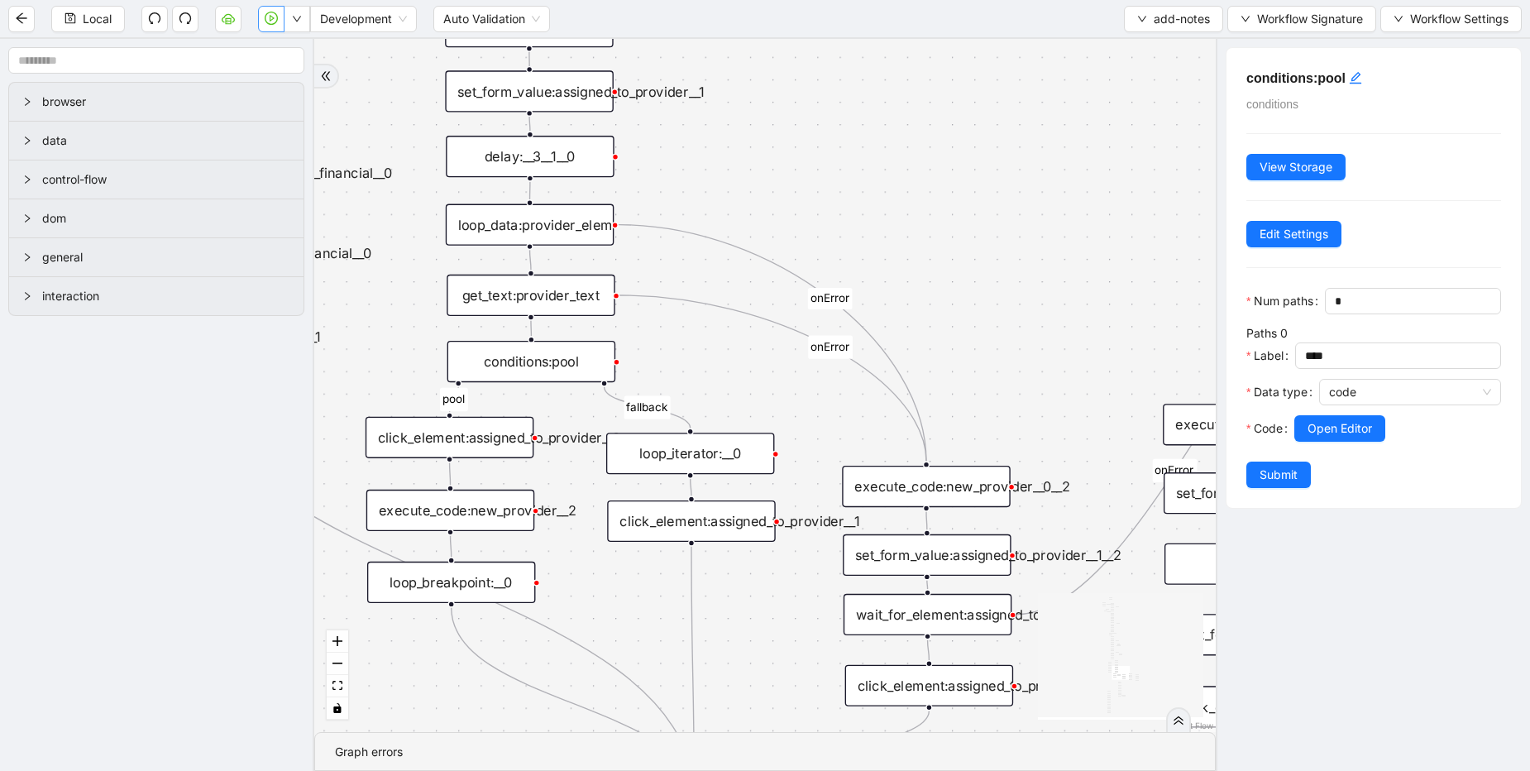
click at [553, 308] on div "get_text:provider_text" at bounding box center [531, 295] width 168 height 41
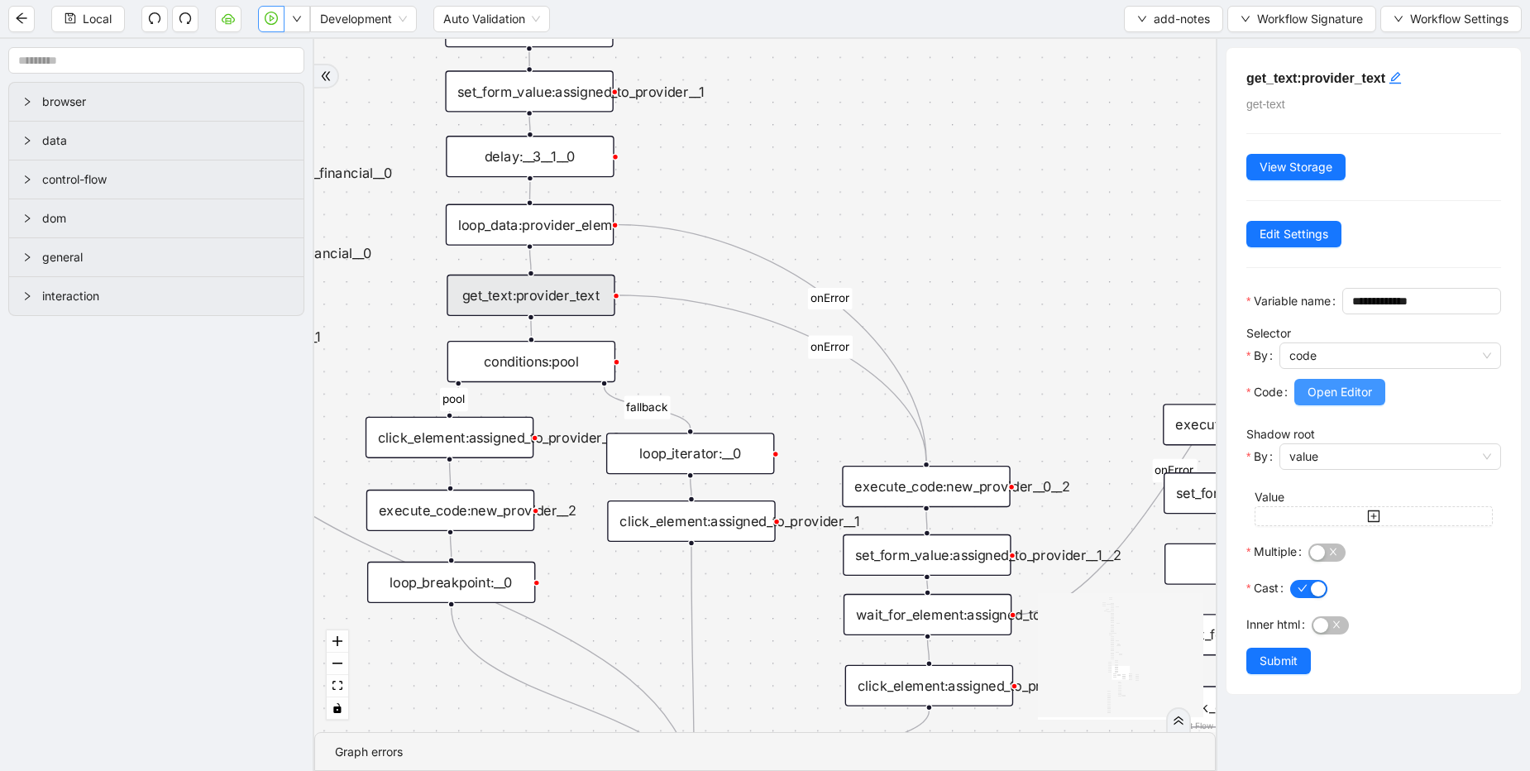
click at [1357, 401] on span "Open Editor" at bounding box center [1340, 392] width 65 height 18
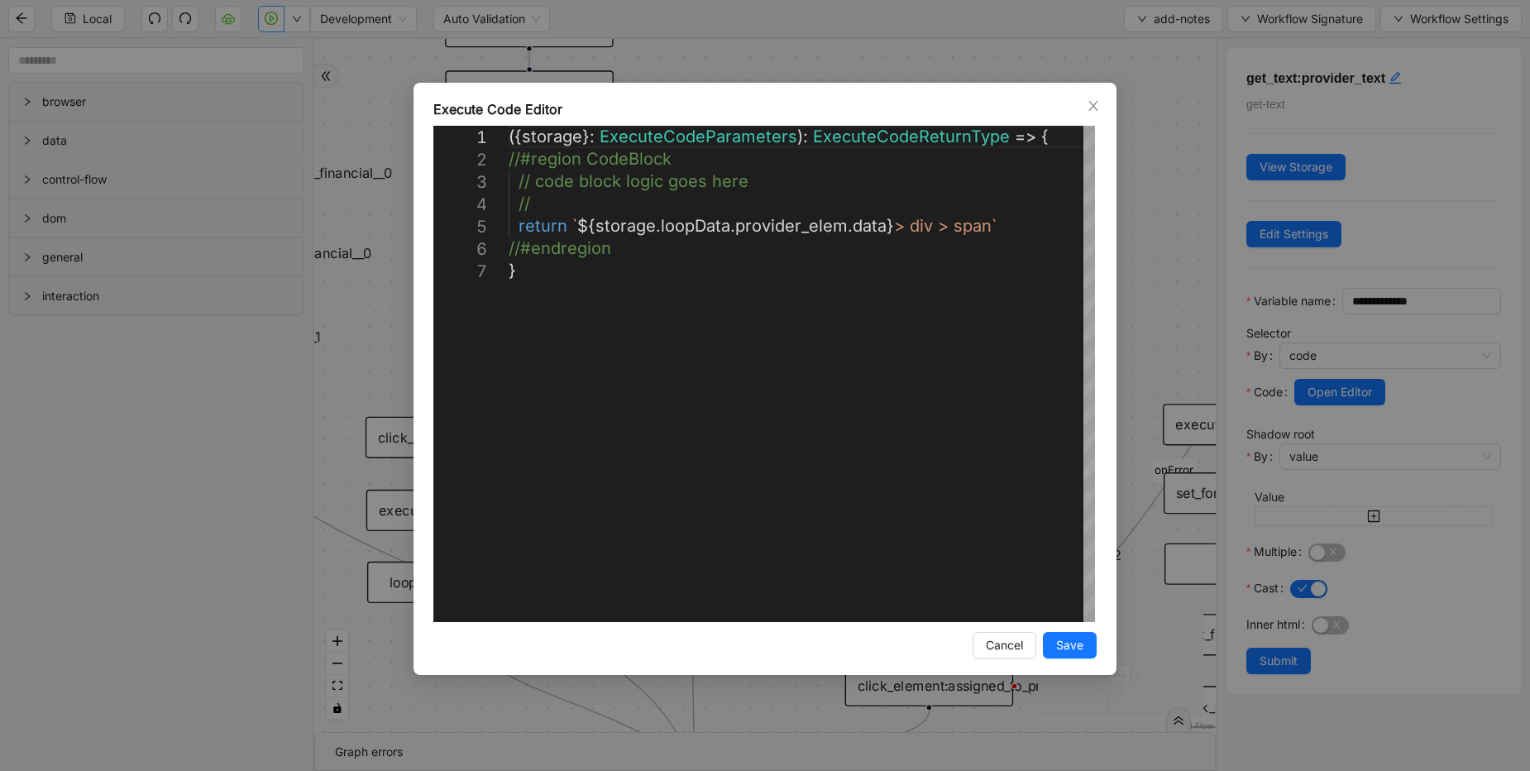
click at [1137, 232] on div "**********" at bounding box center [765, 385] width 1530 height 771
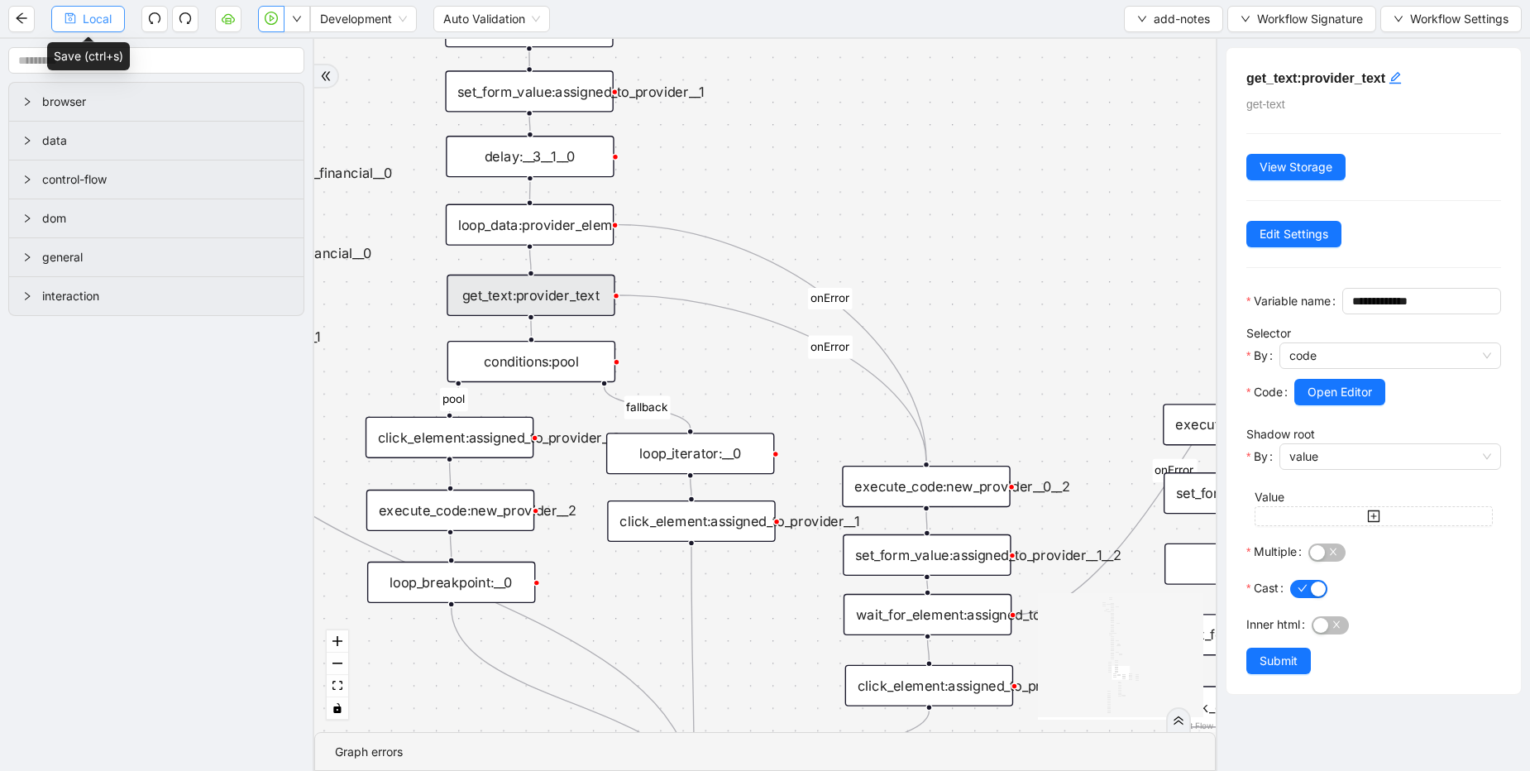
click at [96, 20] on span "Local" at bounding box center [97, 19] width 29 height 18
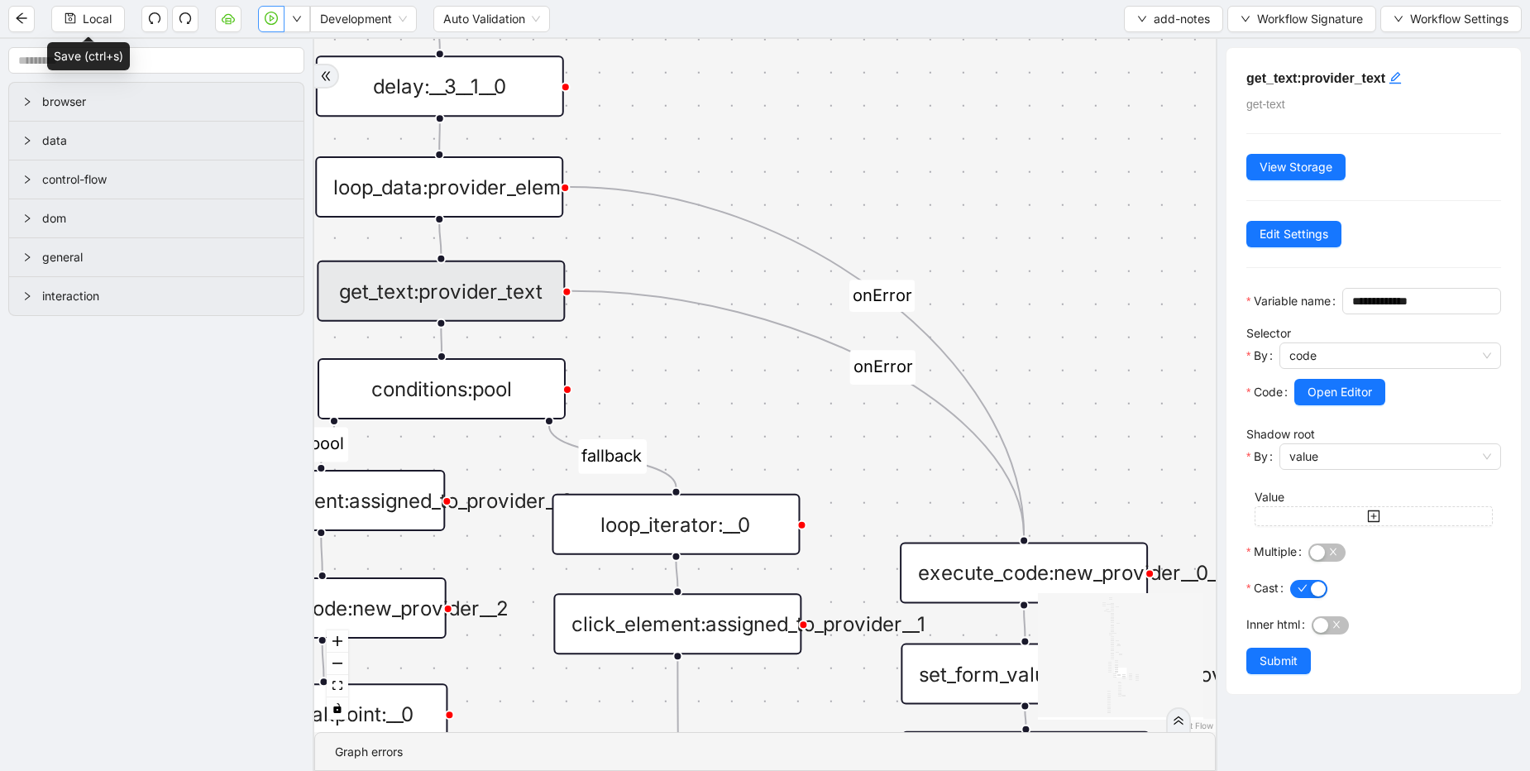
click at [668, 199] on icon "Edge from loop_data:provider_elem to execute_code:new_provider__0__2" at bounding box center [797, 361] width 454 height 349
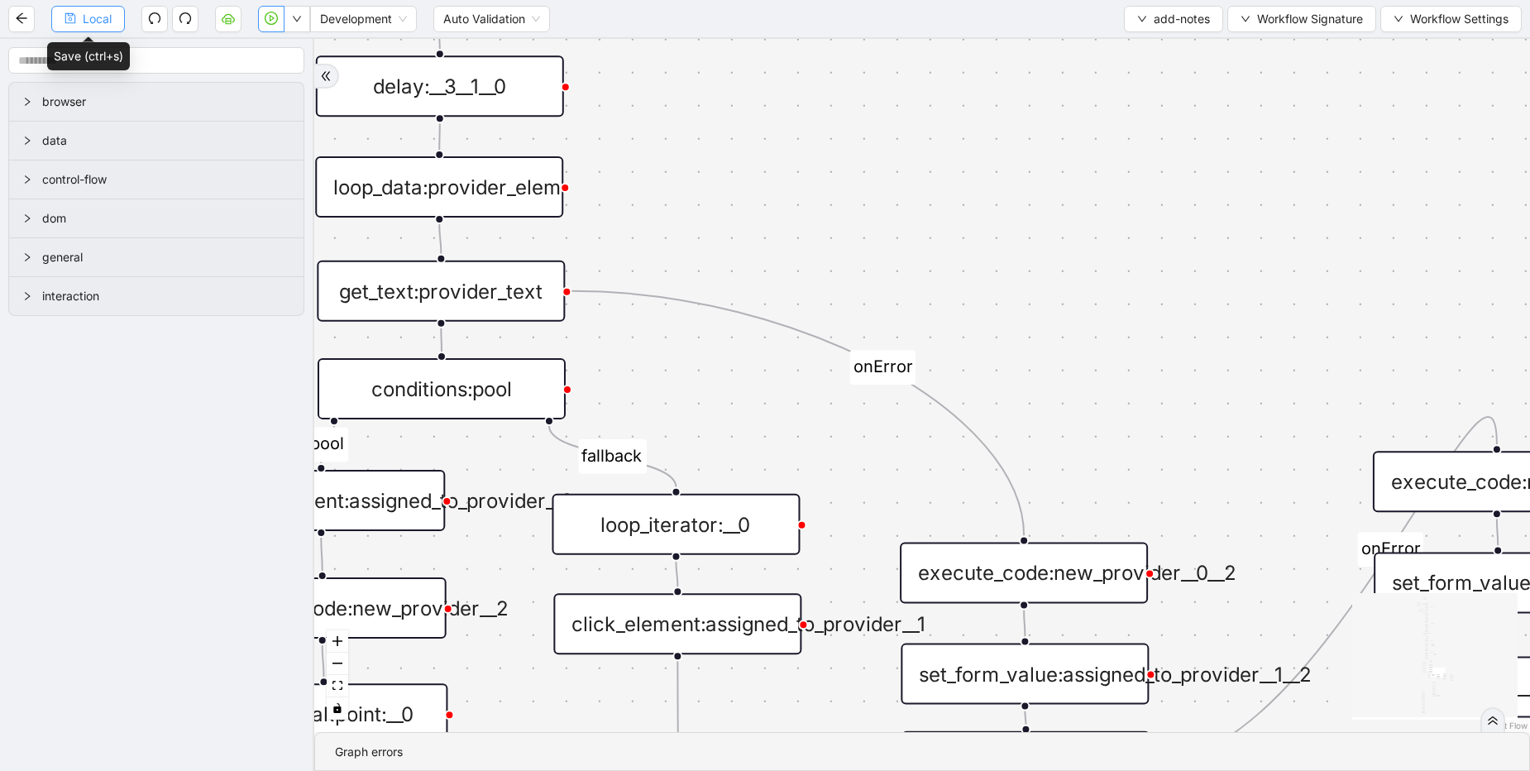
click at [91, 19] on span "Local" at bounding box center [97, 19] width 29 height 18
click at [99, 16] on span "Local" at bounding box center [97, 19] width 29 height 18
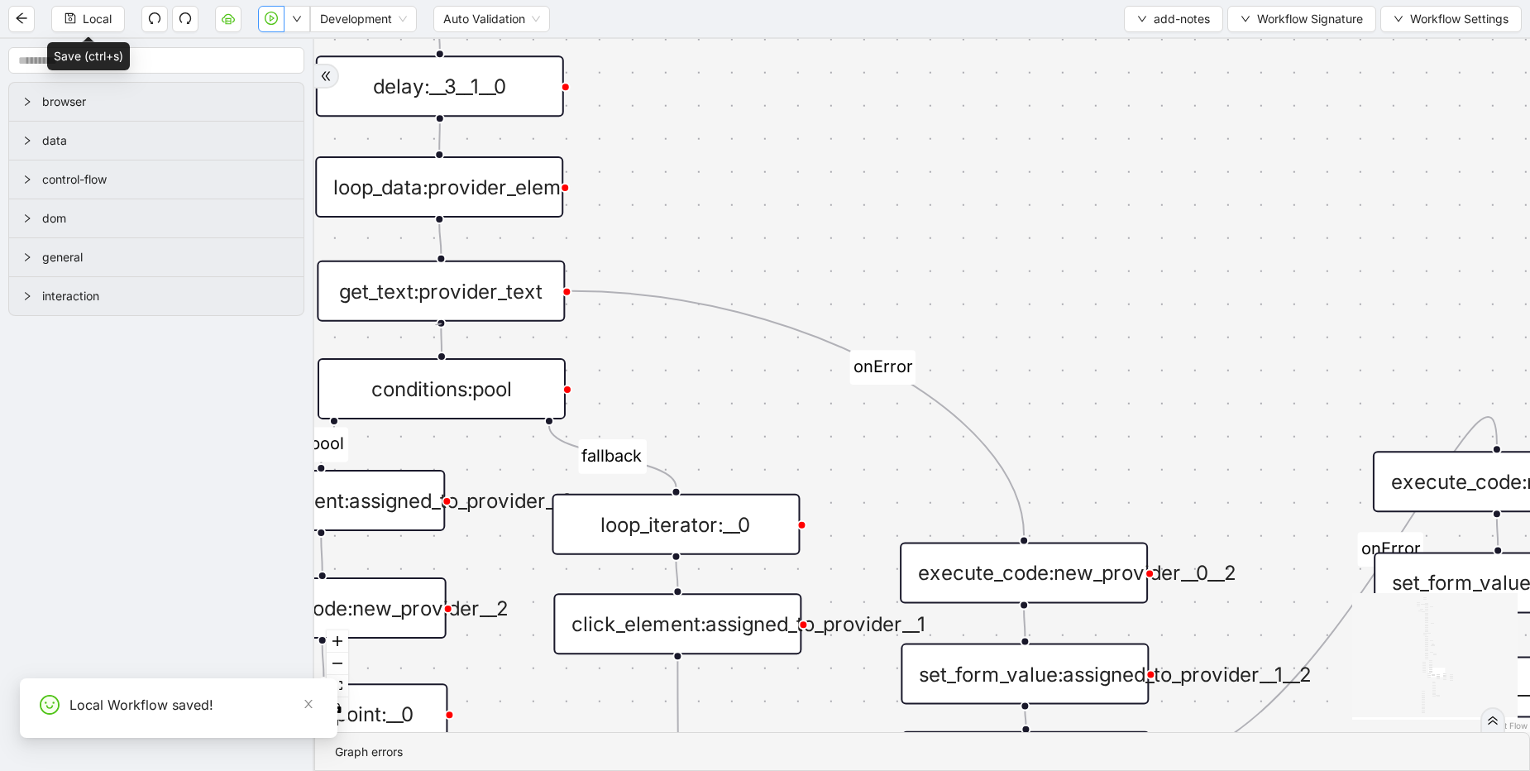
click at [436, 325] on div at bounding box center [441, 323] width 10 height 10
click at [170, 67] on input "text" at bounding box center [156, 60] width 296 height 26
